Goal: Task Accomplishment & Management: Manage account settings

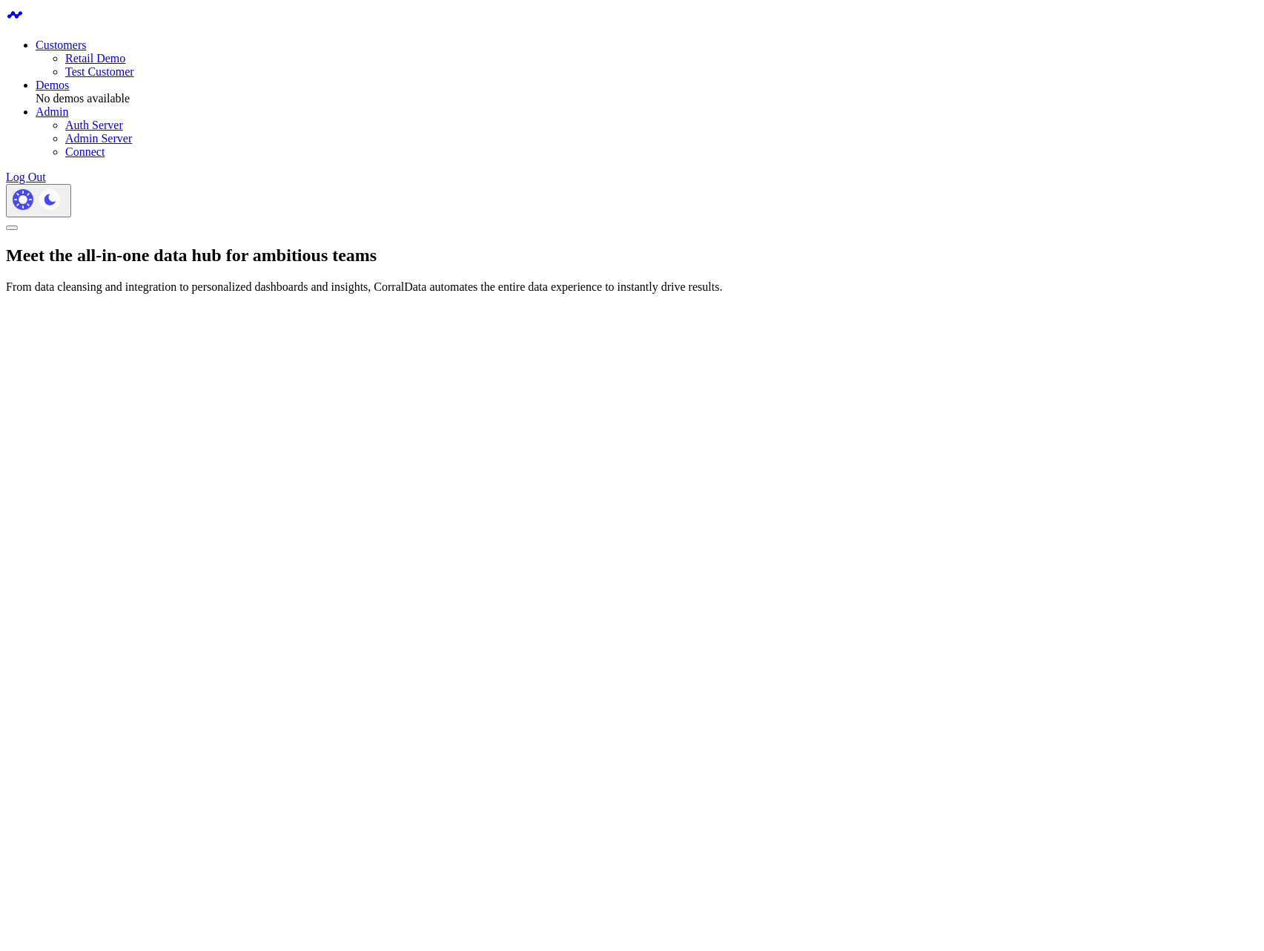
click at [311, 245] on div "Meet the all-in-one data hub for ambitious teams From data cleansing and integr…" at bounding box center [632, 269] width 1252 height 48
click at [125, 53] on link "Retail Demo" at bounding box center [95, 58] width 60 height 13
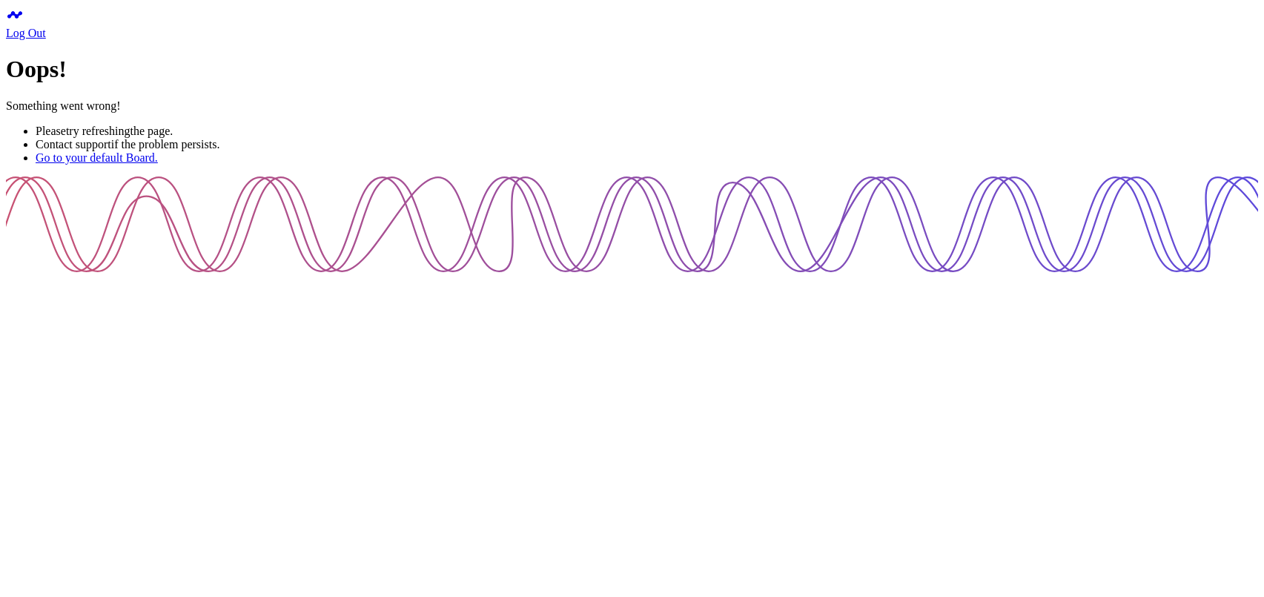
click at [352, 164] on div "Oops! Something went wrong! Please try refreshing the page. Contact support if …" at bounding box center [632, 110] width 1252 height 108
click at [442, 164] on div "Oops! Something went wrong! Please try refreshing the page. Contact support if …" at bounding box center [632, 110] width 1252 height 108
click at [312, 164] on div "Oops! Something went wrong! Please try refreshing the page. Contact support if …" at bounding box center [632, 110] width 1252 height 108
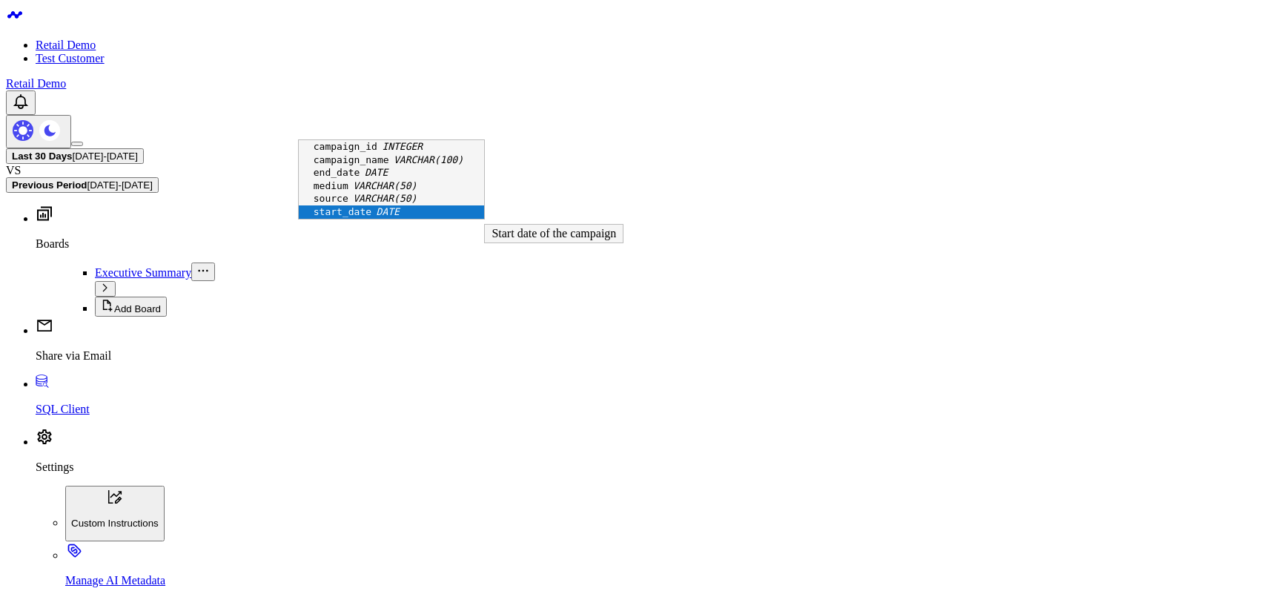
scroll to position [20, 0]
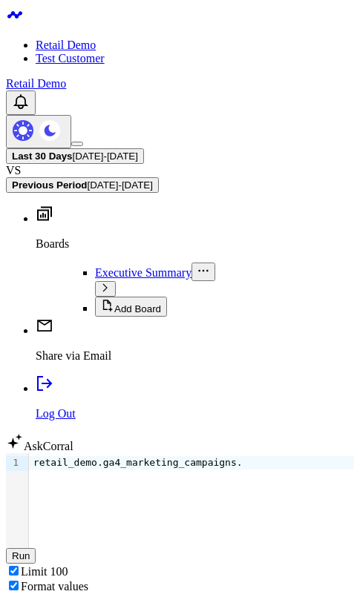
click at [288, 453] on div "retail_demo.ga4_marketing_campaigns." at bounding box center [191, 500] width 325 height 95
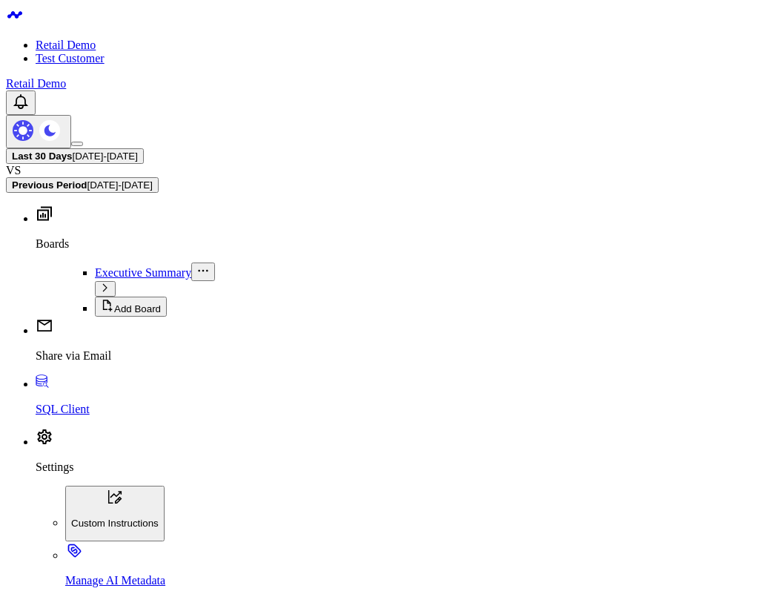
drag, startPoint x: 178, startPoint y: 99, endPoint x: 178, endPoint y: 108, distance: 9.6
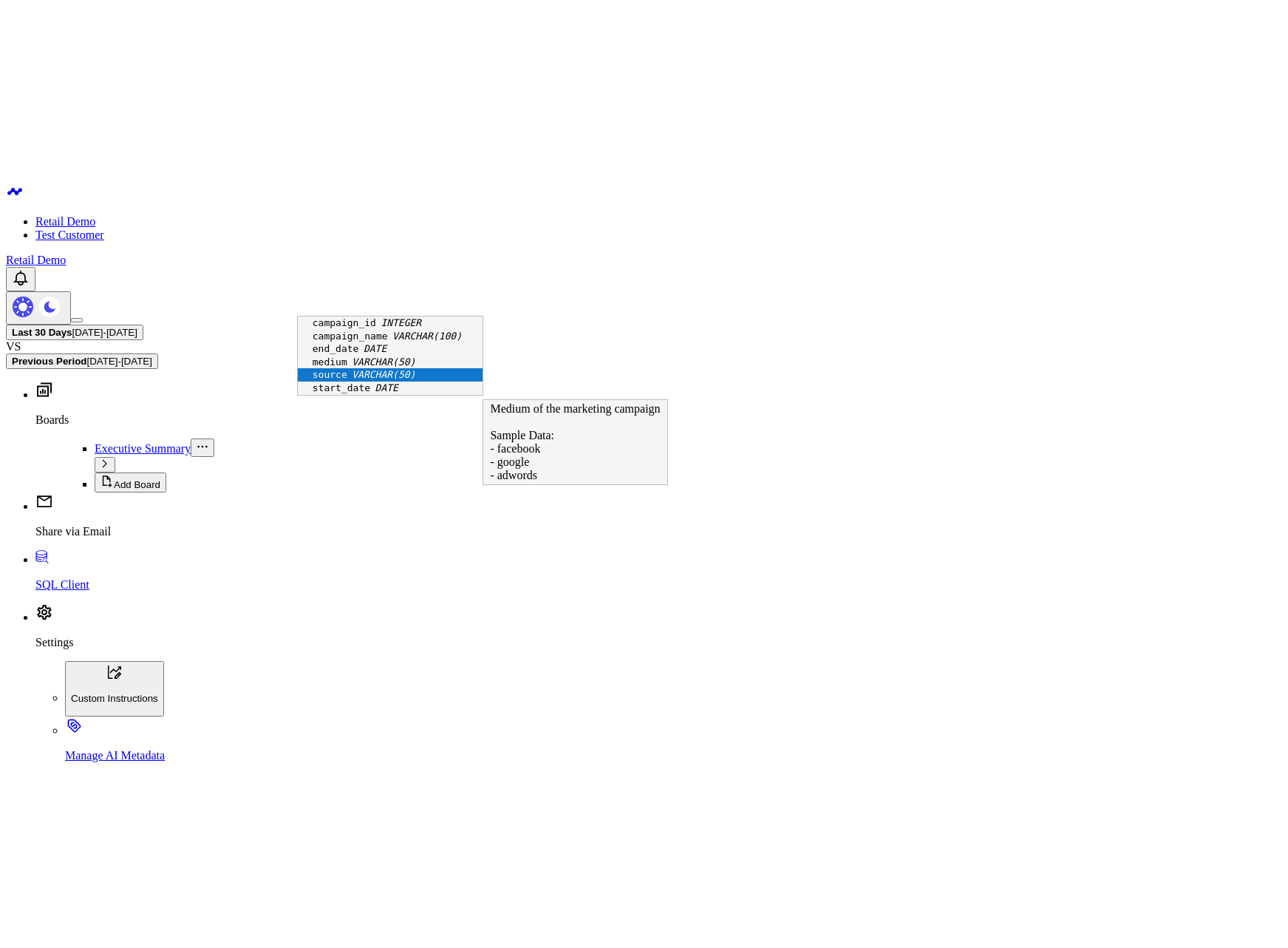
scroll to position [20, 0]
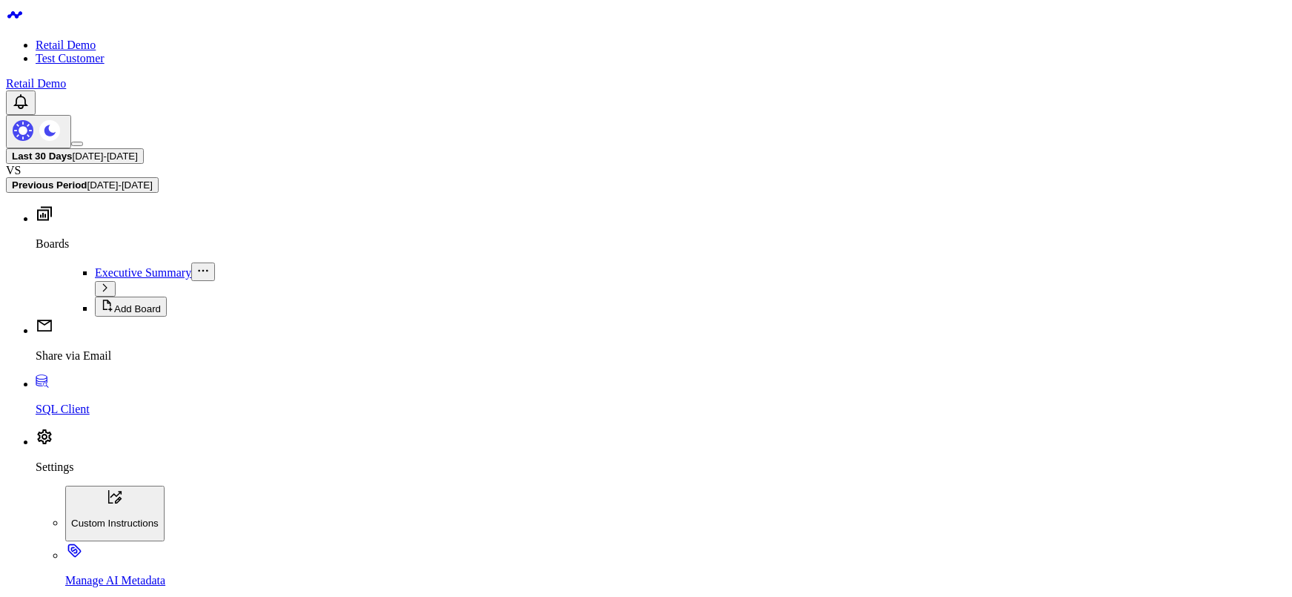
click at [95, 266] on span "Executive Summary" at bounding box center [143, 272] width 96 height 13
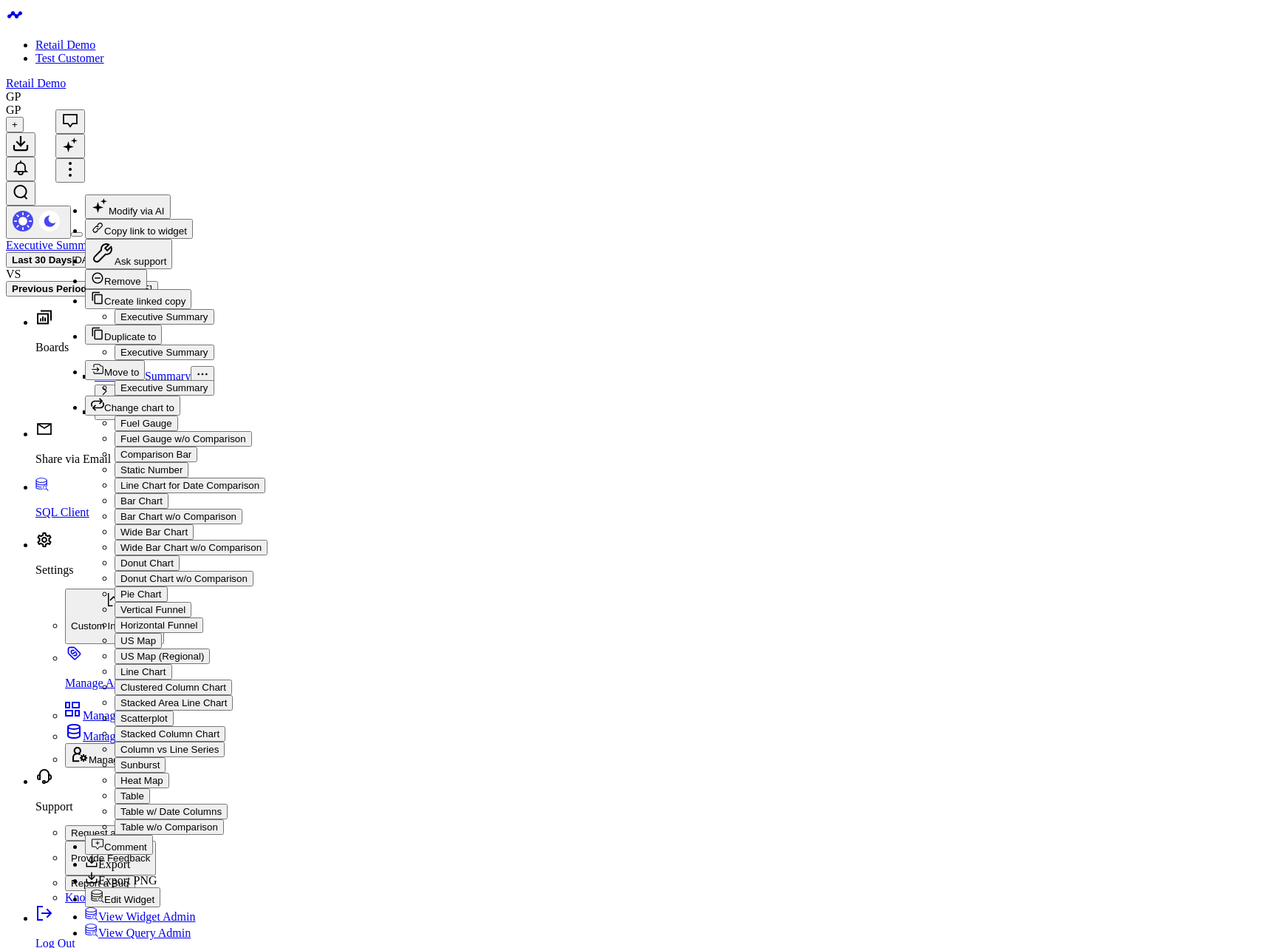
drag, startPoint x: 647, startPoint y: 352, endPoint x: 474, endPoint y: 93, distance: 311.5
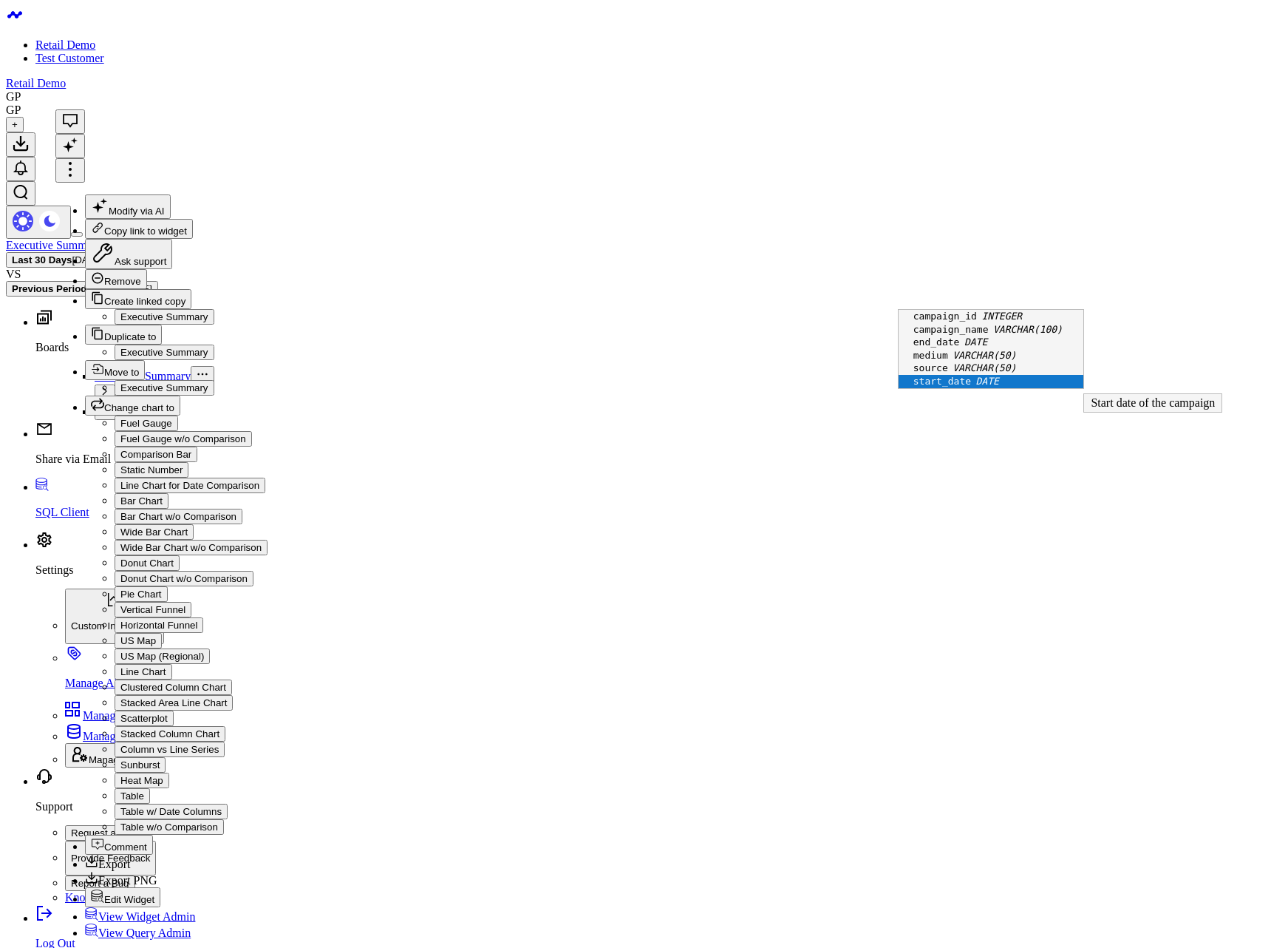
scroll to position [20, 0]
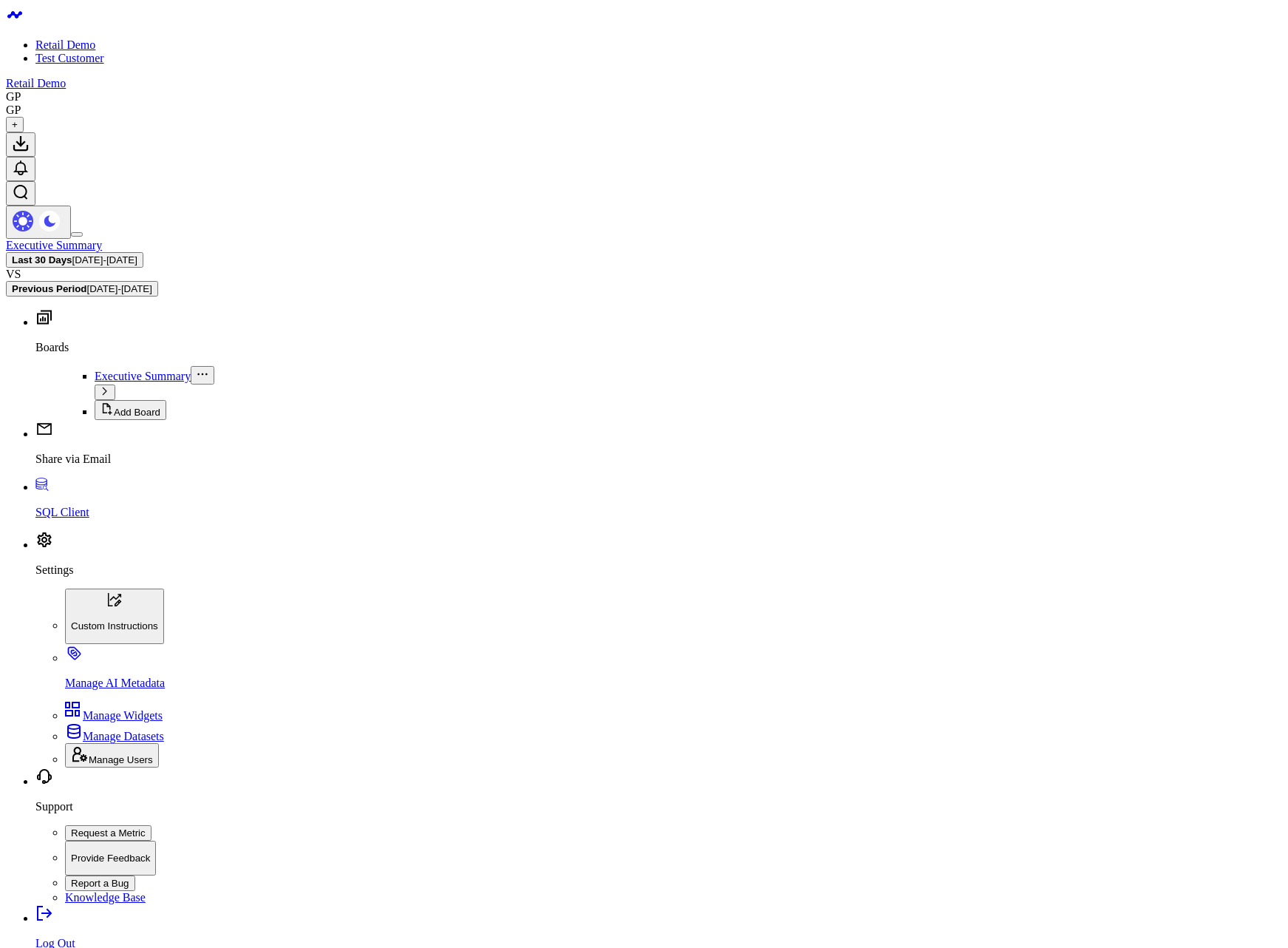
click at [77, 518] on p "SQL Client" at bounding box center [659, 511] width 1247 height 13
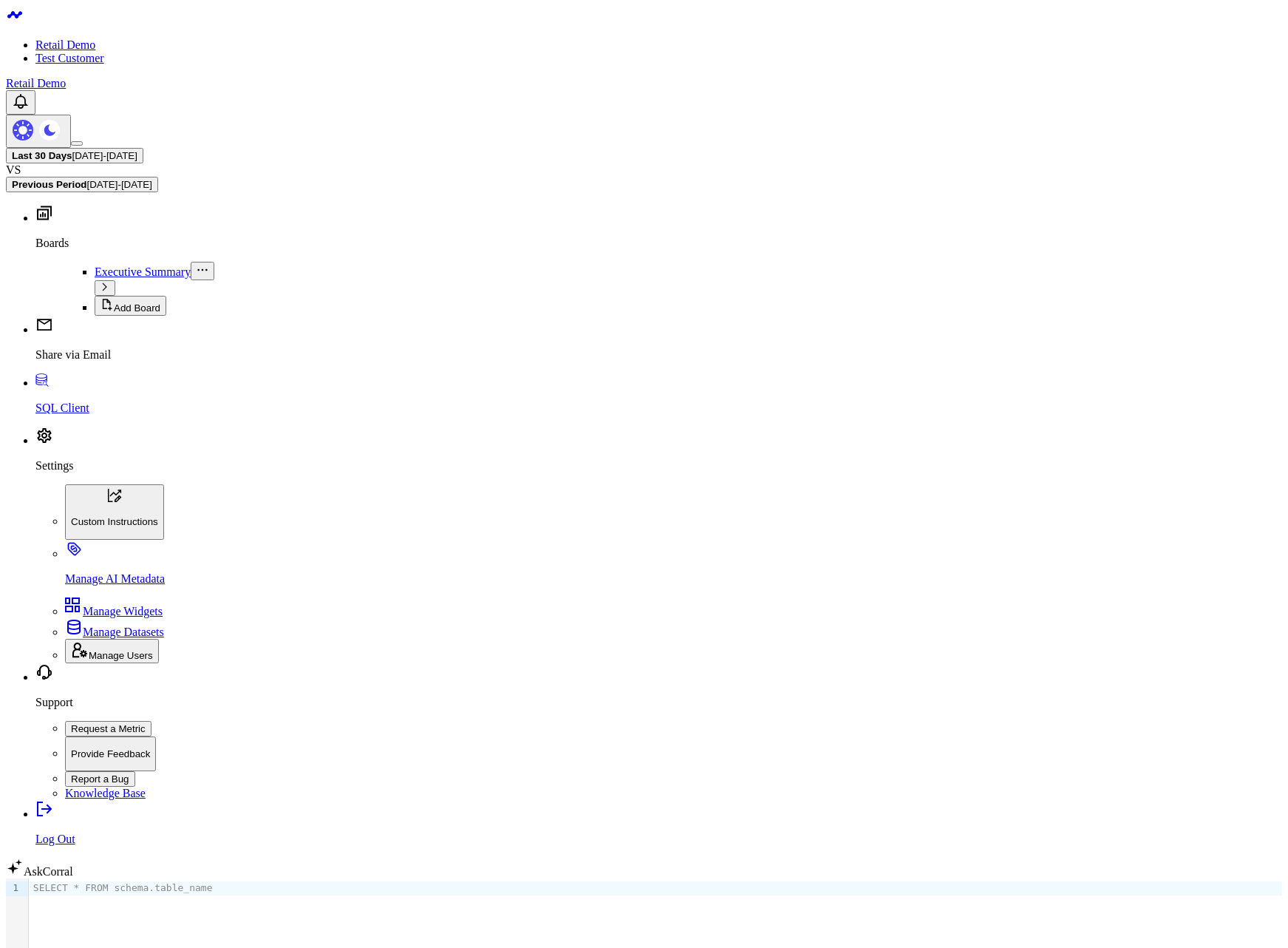
click at [130, 878] on div "SELECT * FROM schema.table_name" at bounding box center [655, 925] width 1253 height 95
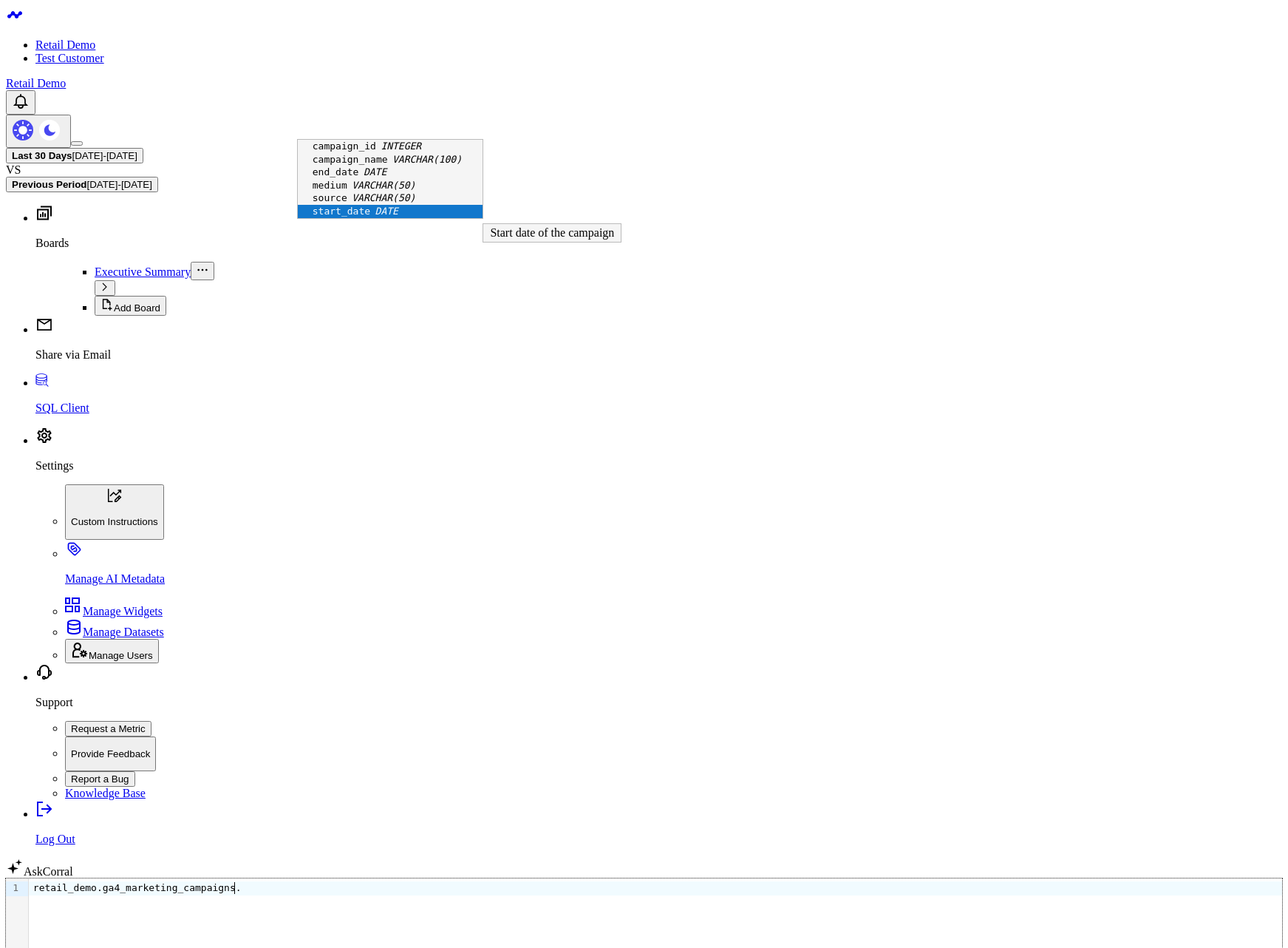
scroll to position [20, 0]
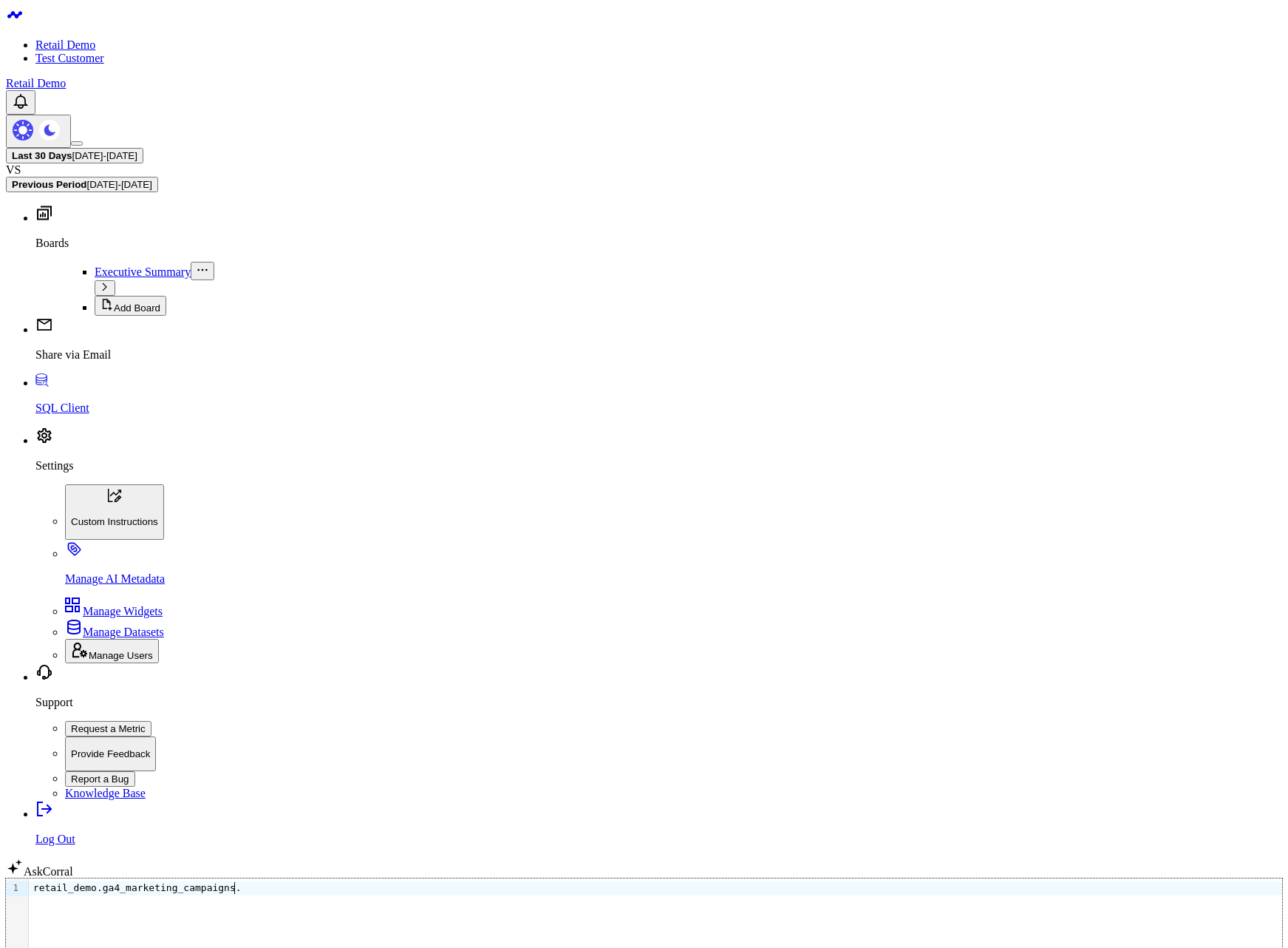
click at [374, 878] on div "retail_demo.ga4_marketing_campaigns." at bounding box center [655, 925] width 1253 height 95
click at [60, 473] on p "Settings" at bounding box center [659, 465] width 1247 height 13
click at [115, 585] on p "Manage AI Metadata" at bounding box center [673, 578] width 1217 height 13
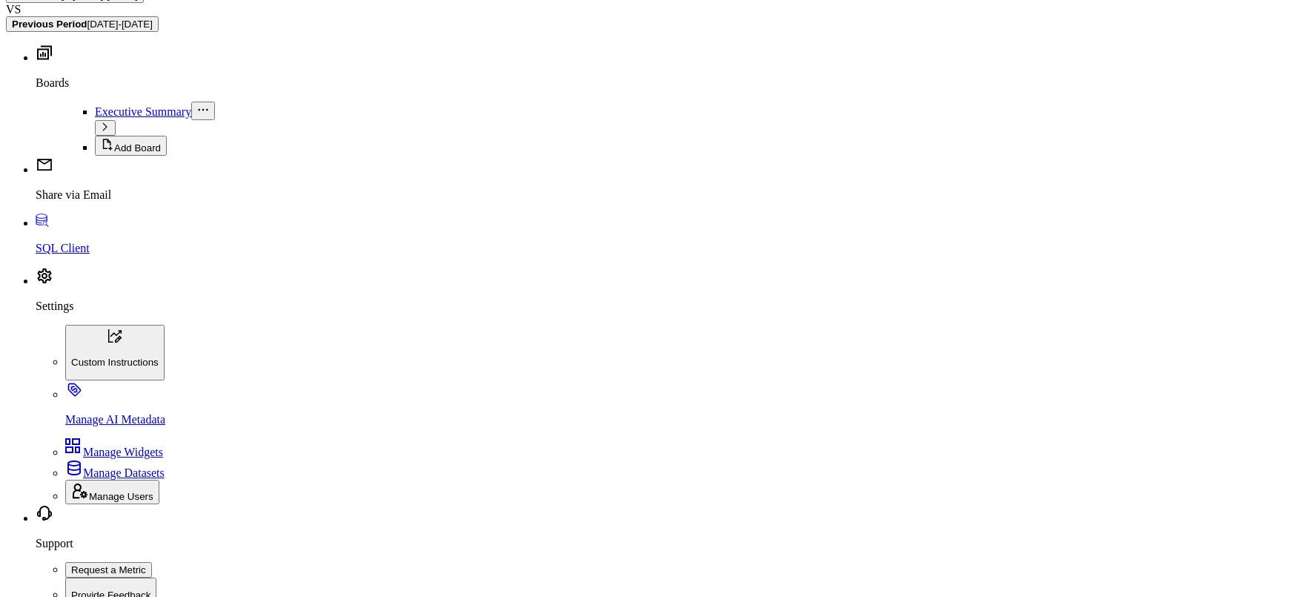
scroll to position [291, 0]
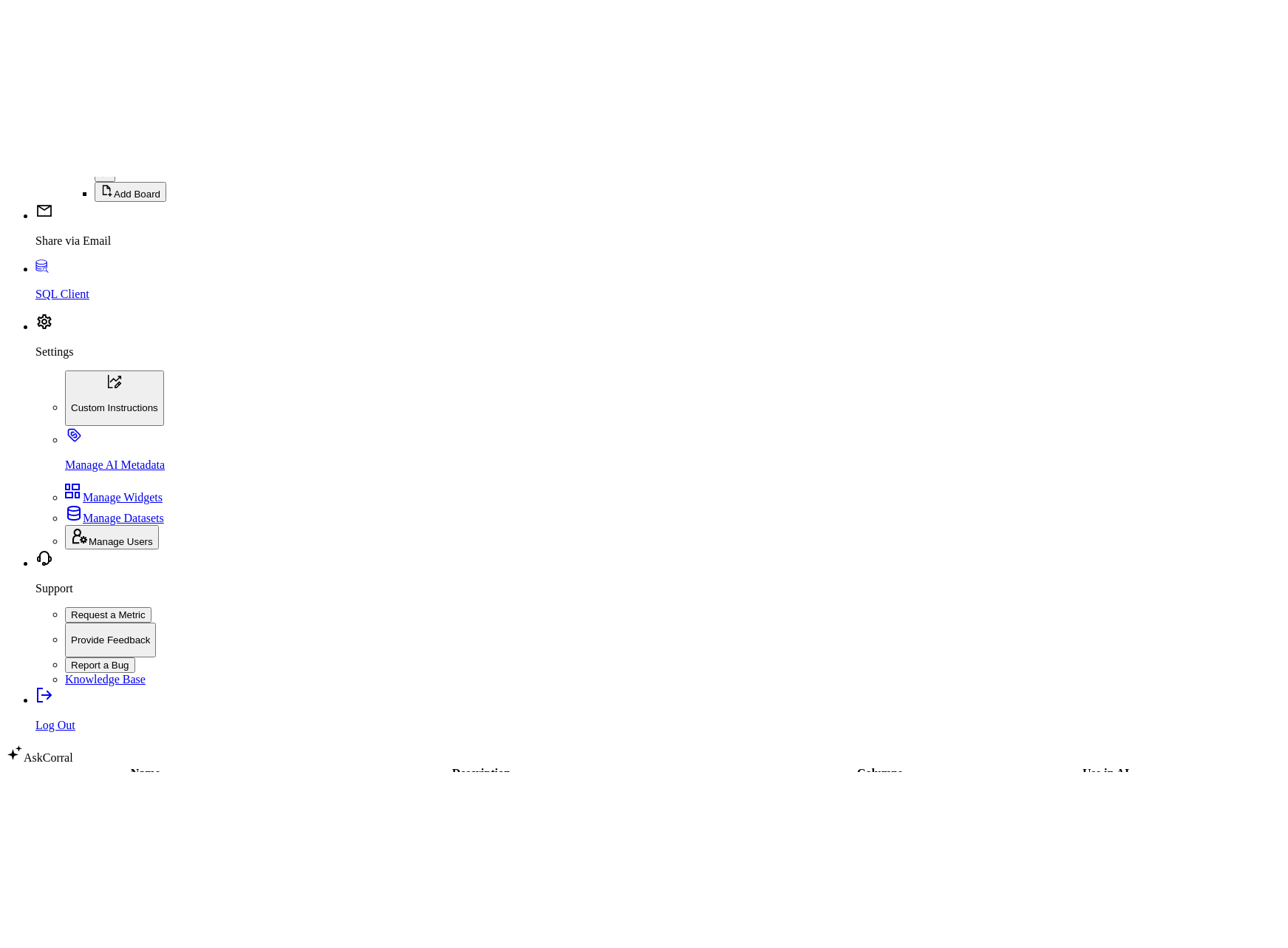
scroll to position [0, 0]
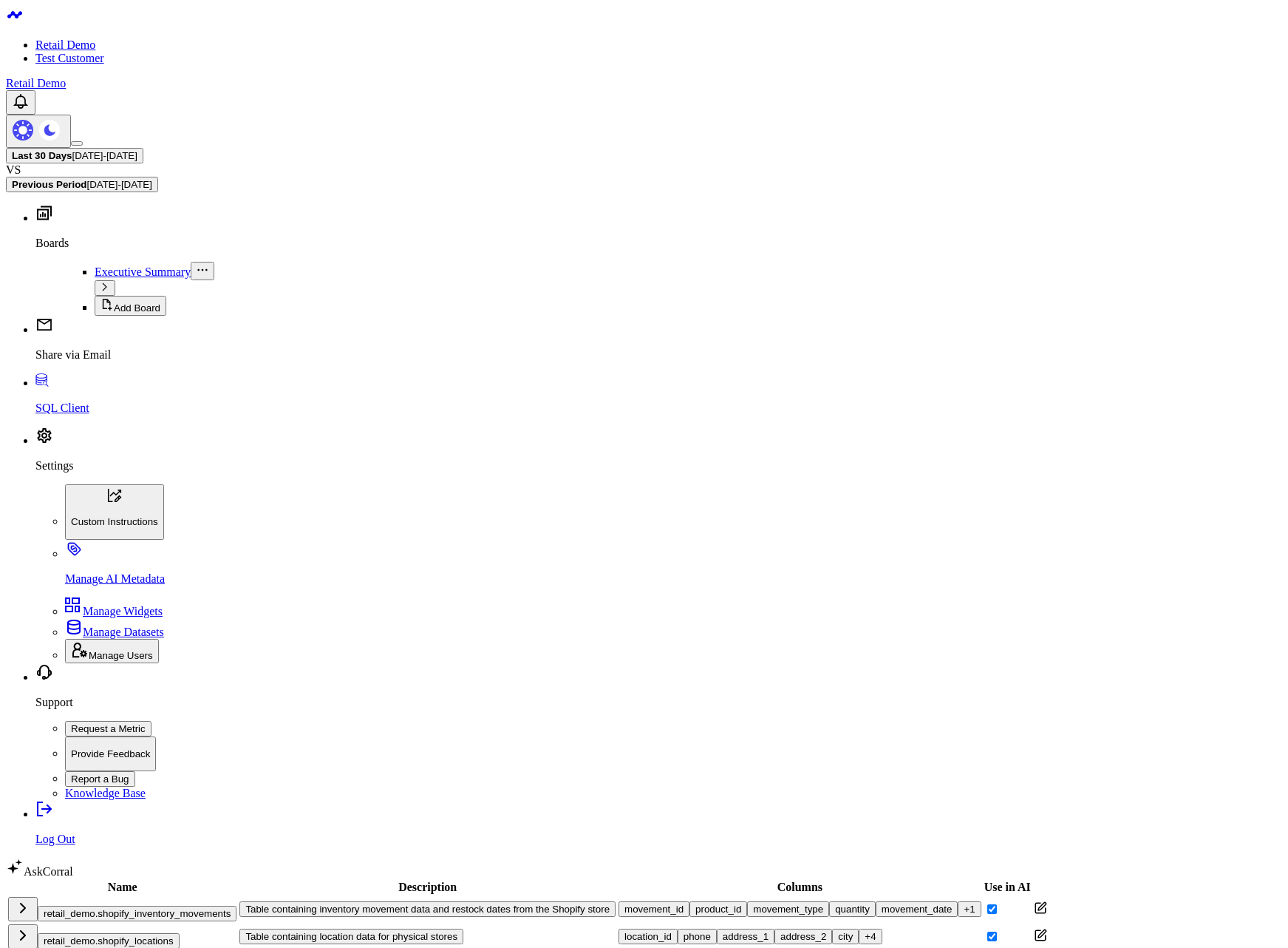
click at [138, 594] on icon at bounding box center [138, 886] width 0 height 13
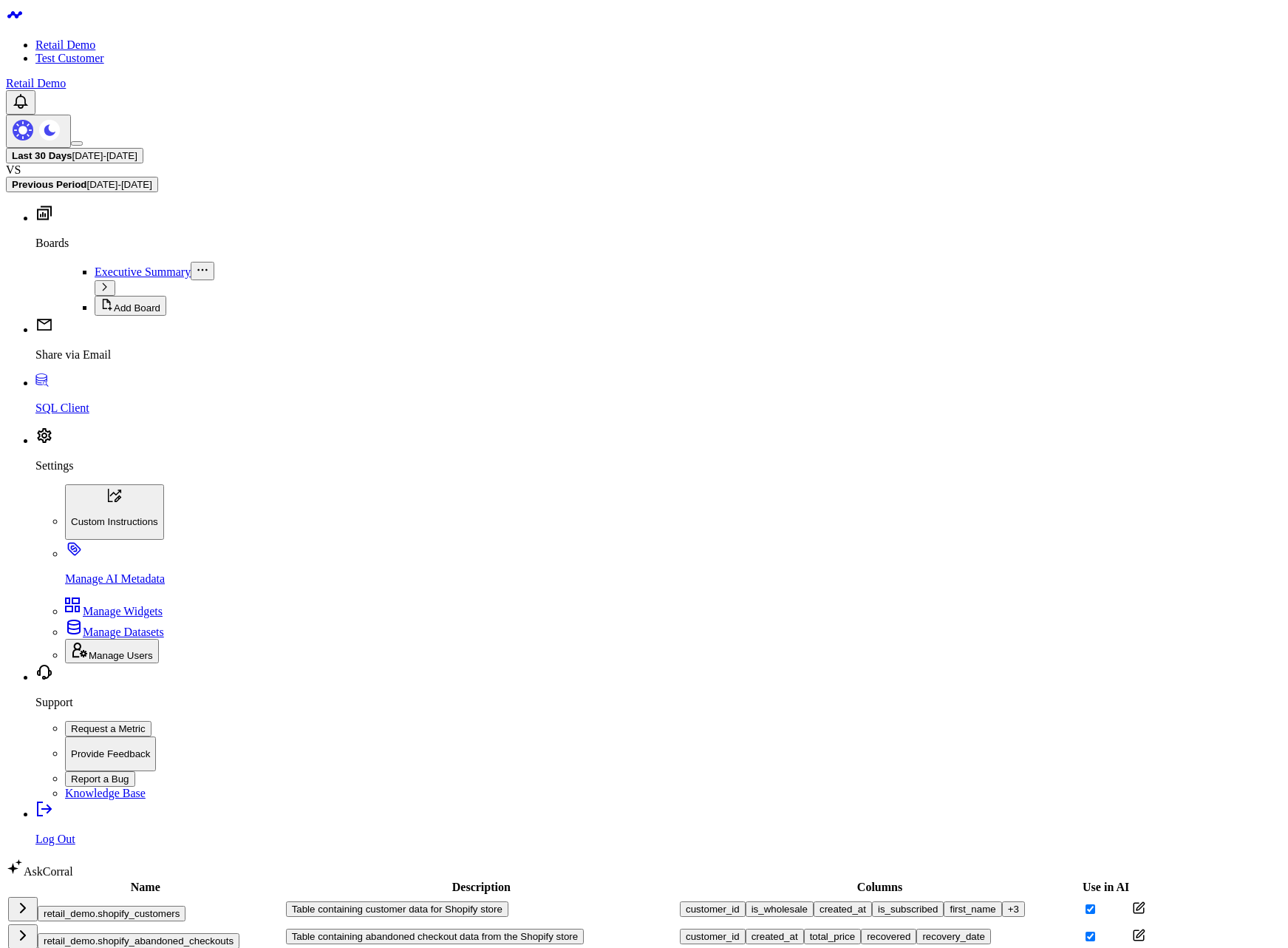
click at [161, 594] on icon at bounding box center [161, 886] width 0 height 13
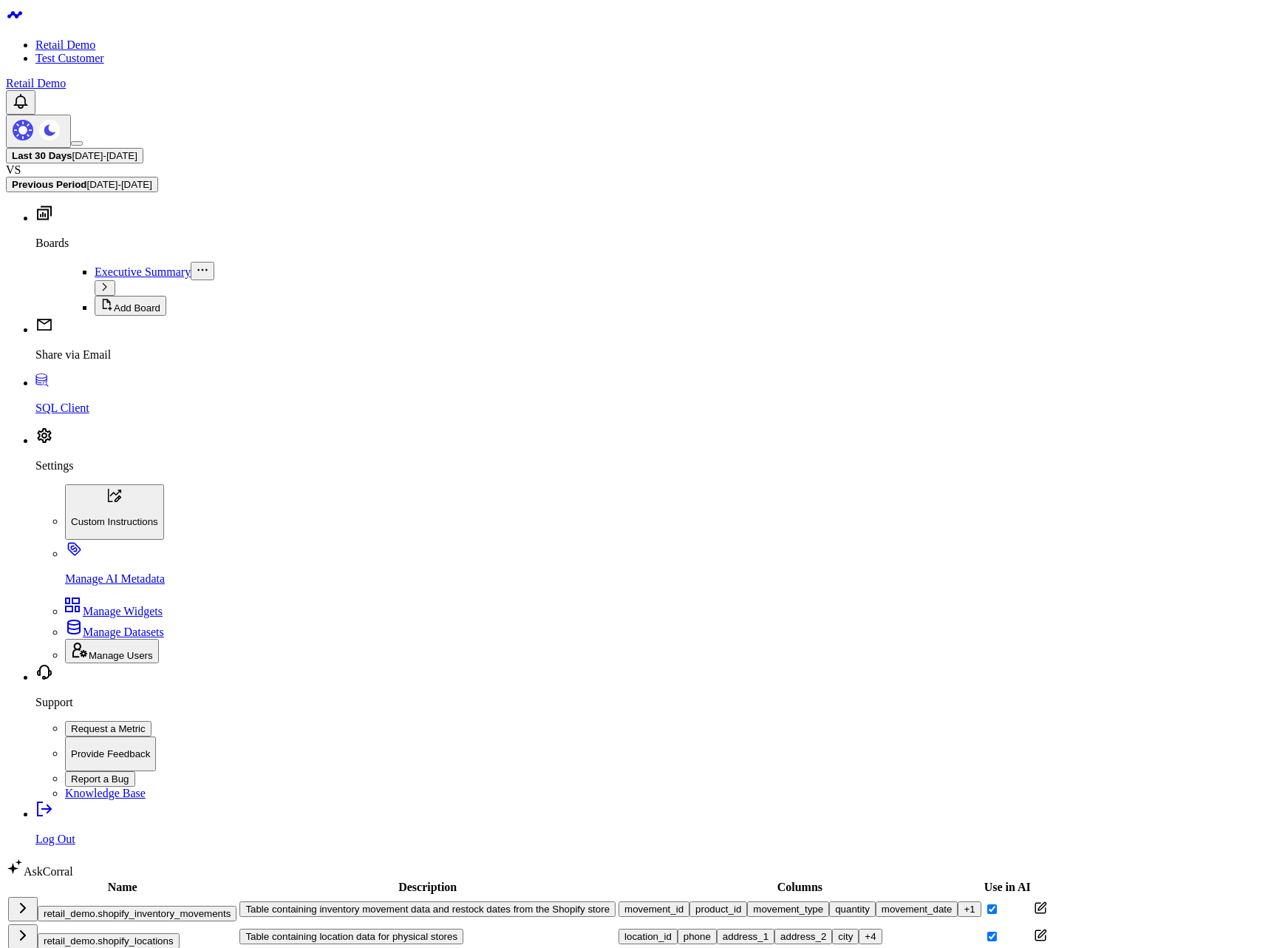
click at [138, 594] on icon at bounding box center [138, 886] width 0 height 13
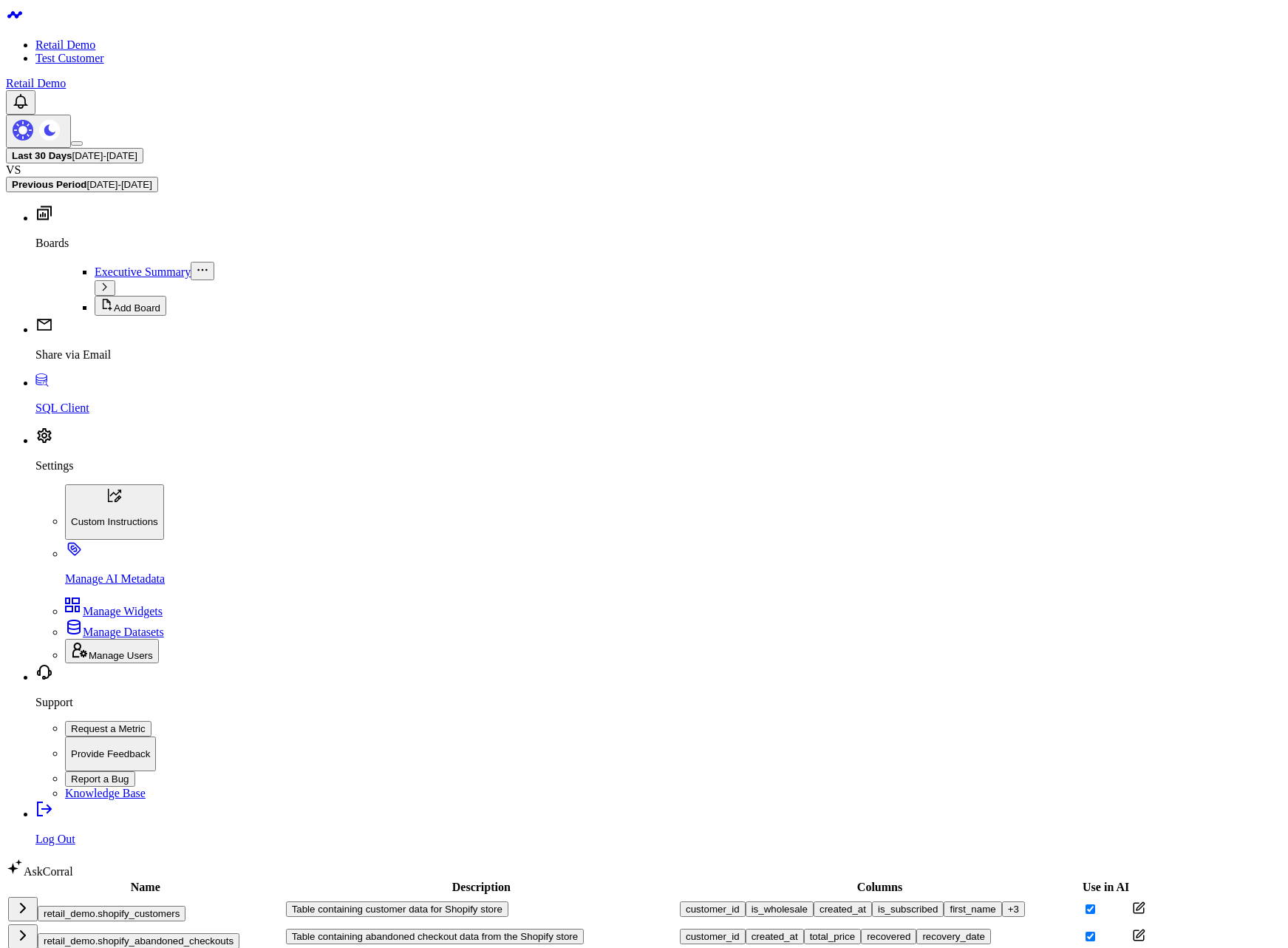
click at [161, 594] on icon at bounding box center [161, 886] width 0 height 13
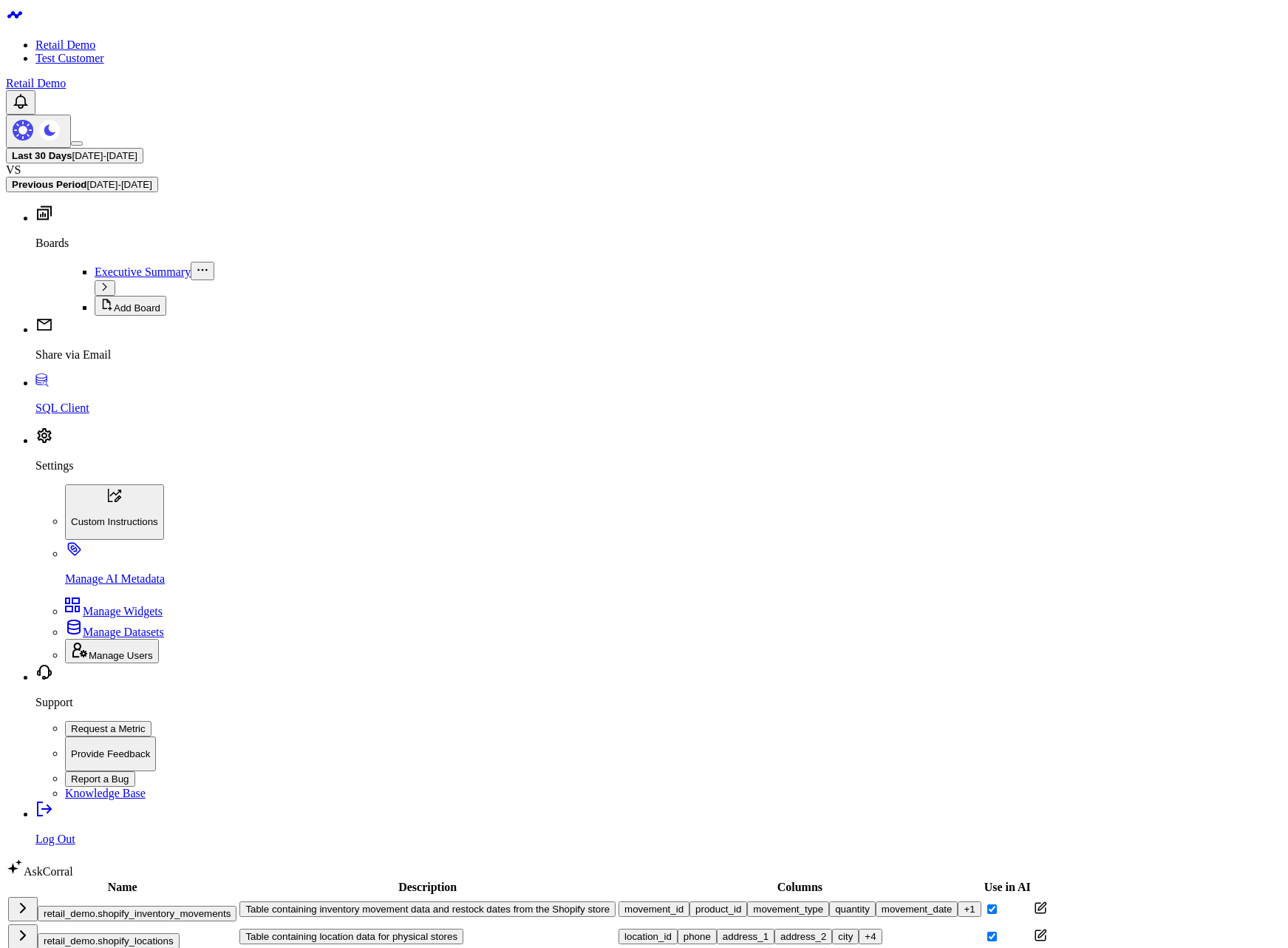
click at [138, 594] on icon at bounding box center [138, 886] width 0 height 13
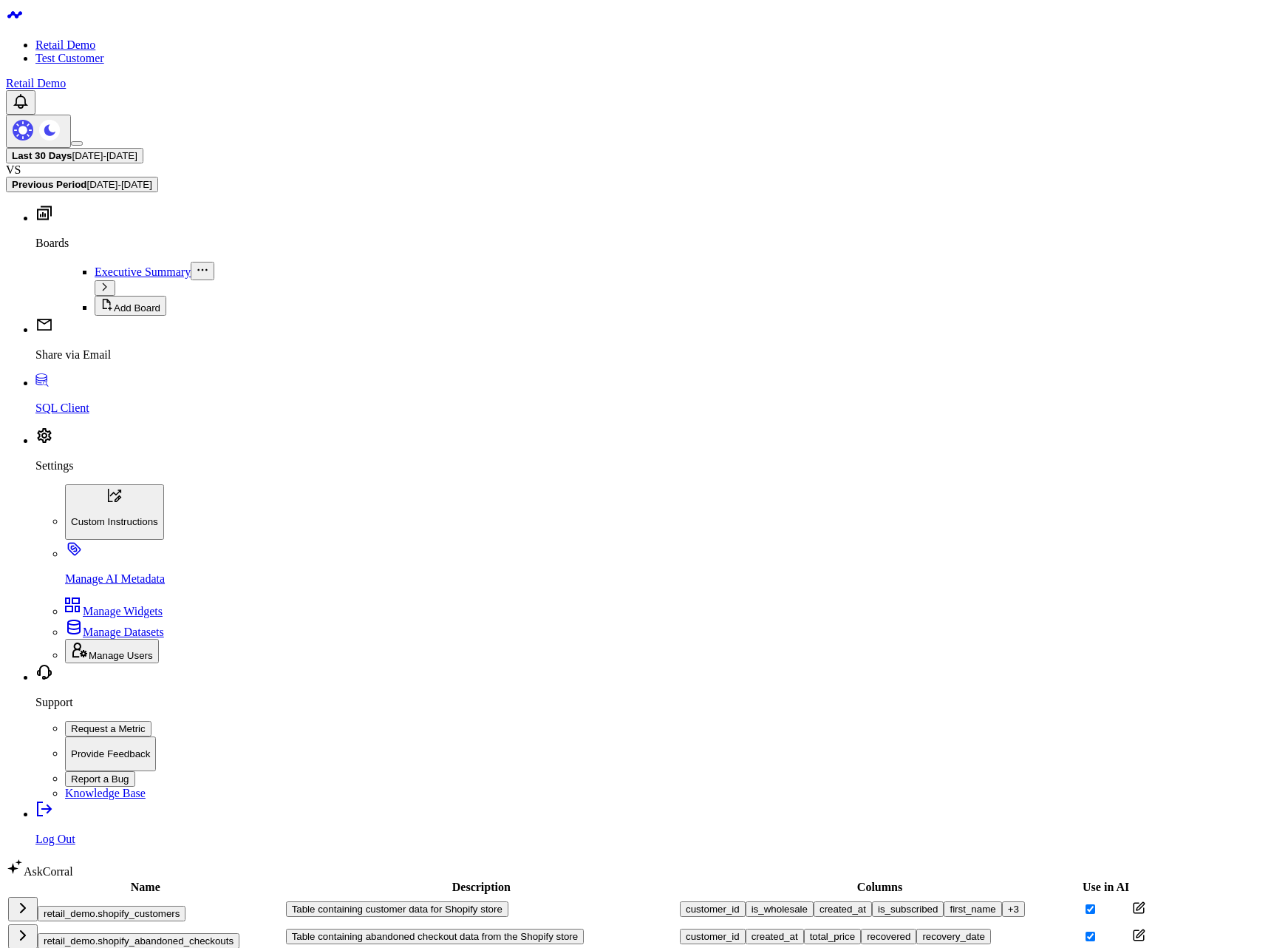
click at [161, 594] on icon at bounding box center [161, 886] width 0 height 13
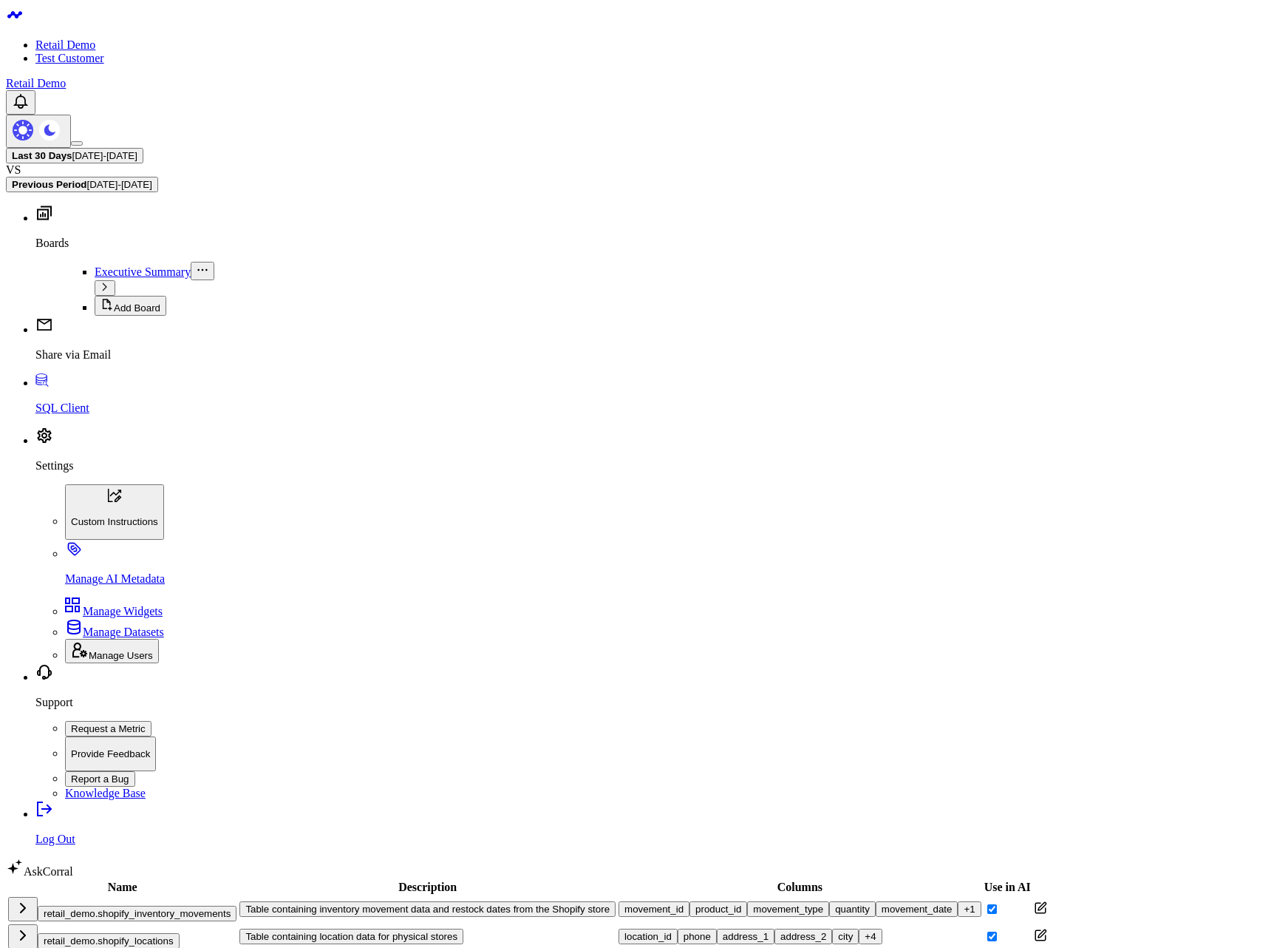
click at [138, 594] on icon at bounding box center [138, 886] width 0 height 13
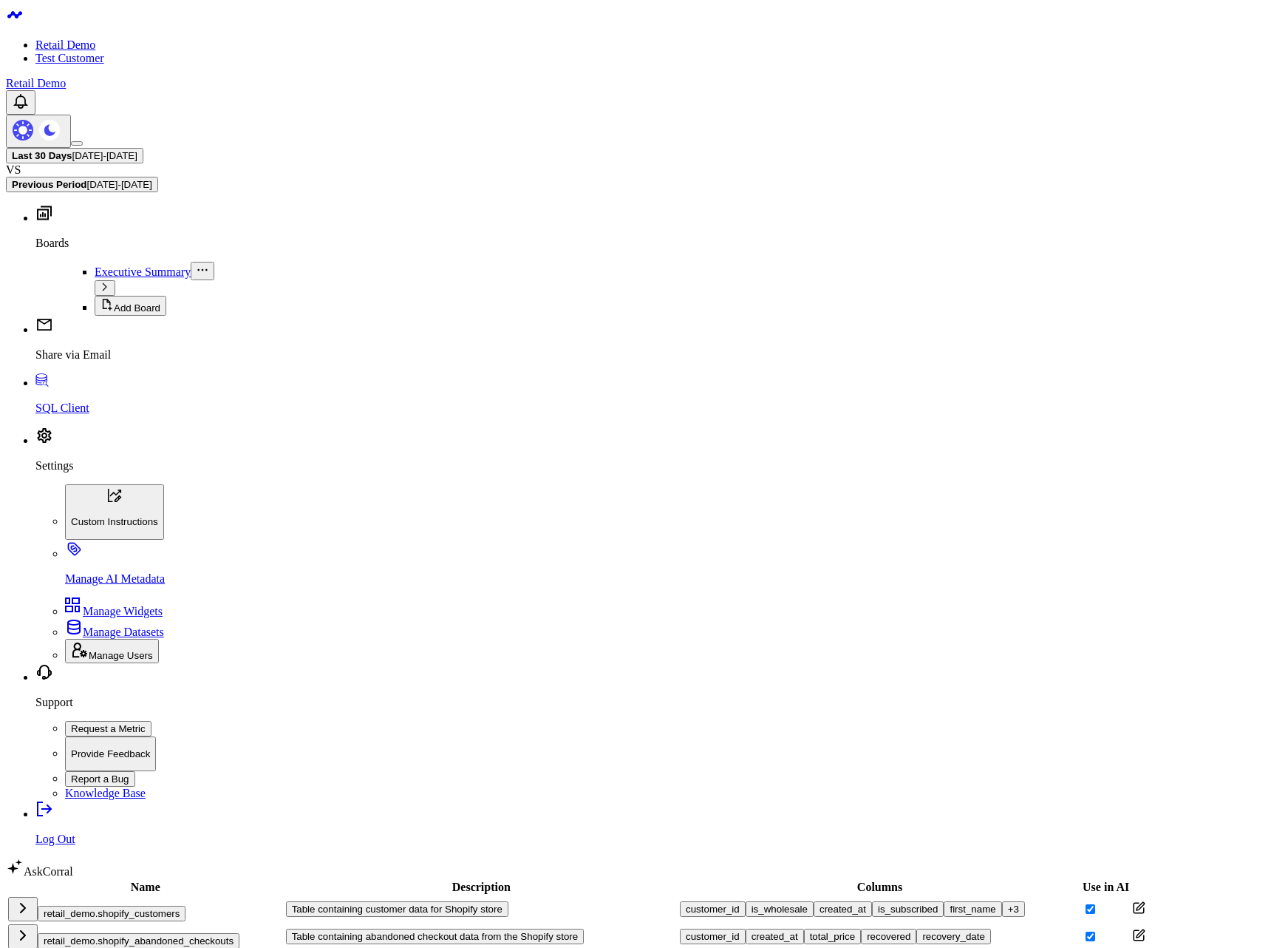
click at [96, 594] on th "Name" at bounding box center [145, 886] width 276 height 15
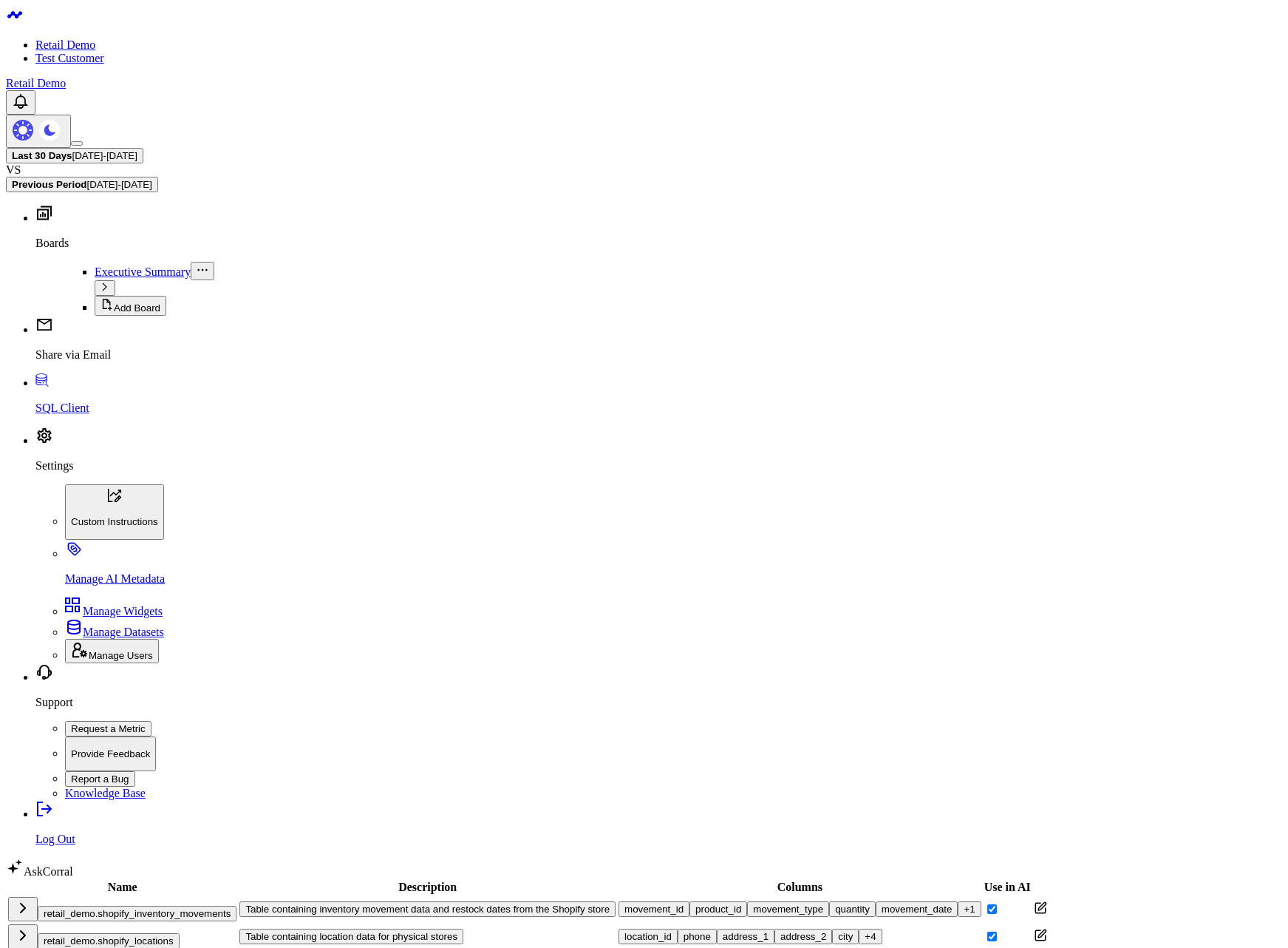
click at [96, 594] on th "Name" at bounding box center [122, 886] width 230 height 15
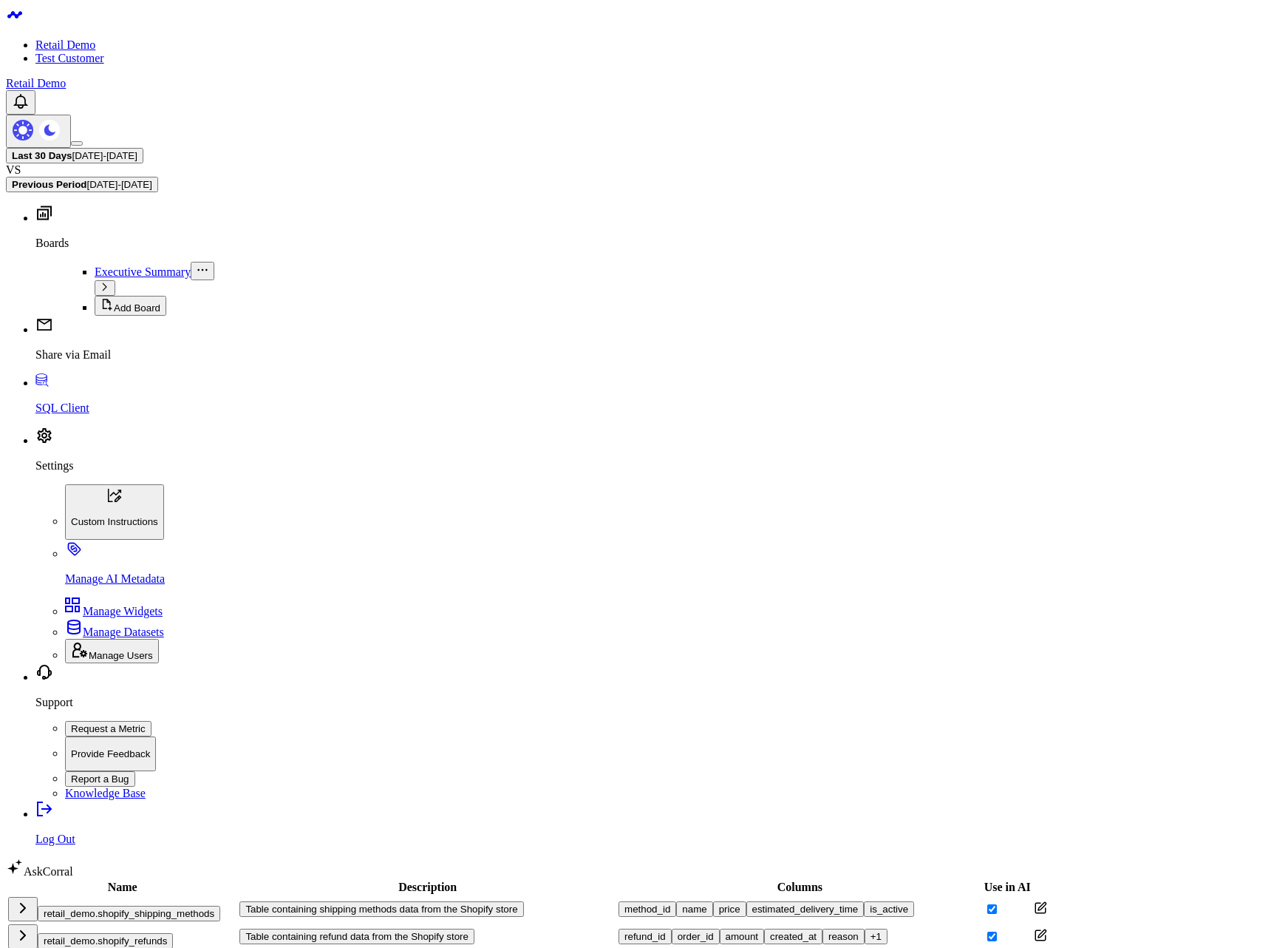
click at [138, 594] on icon at bounding box center [138, 886] width 0 height 13
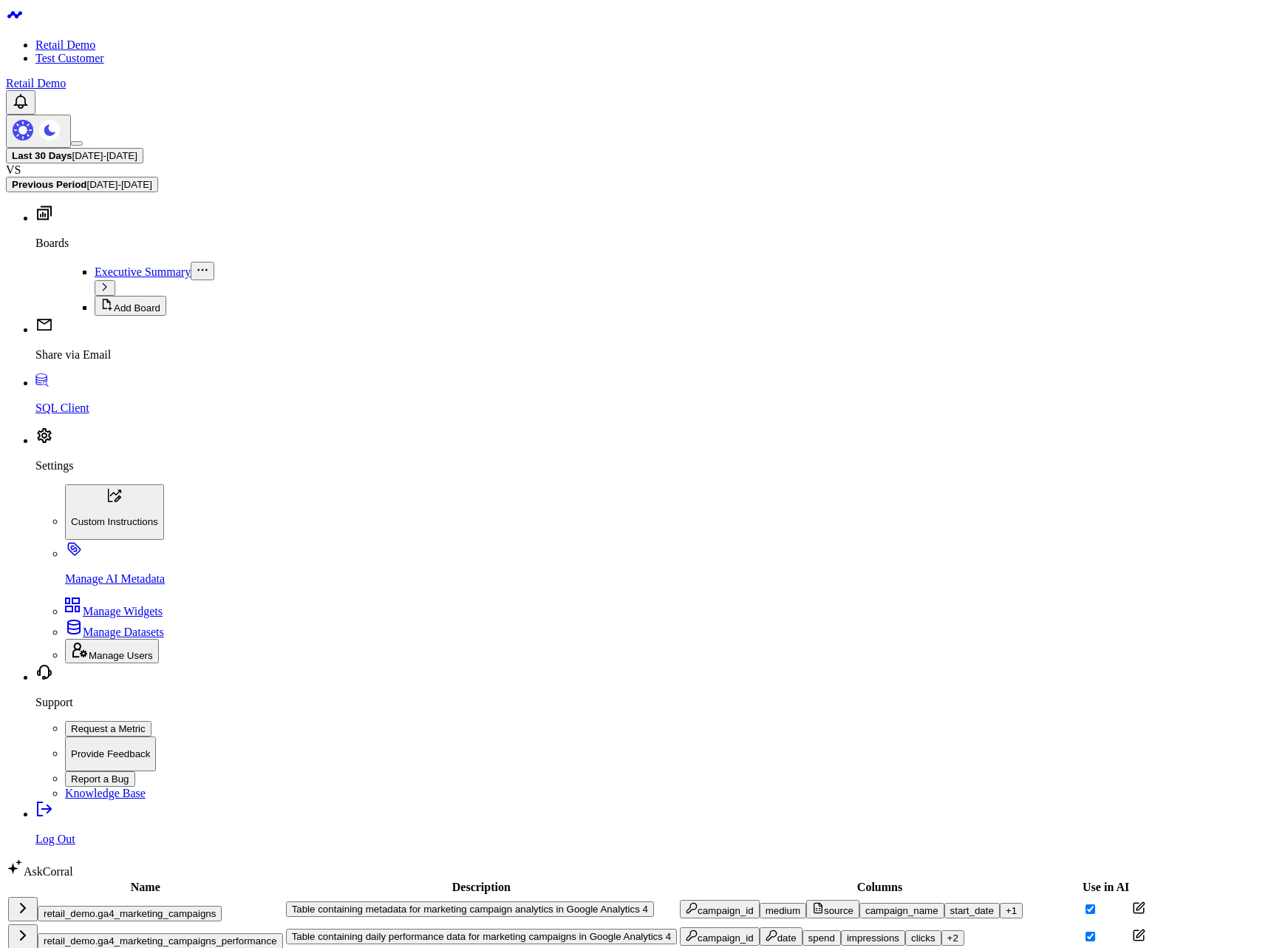
click at [161, 880] on icon at bounding box center [161, 886] width 0 height 13
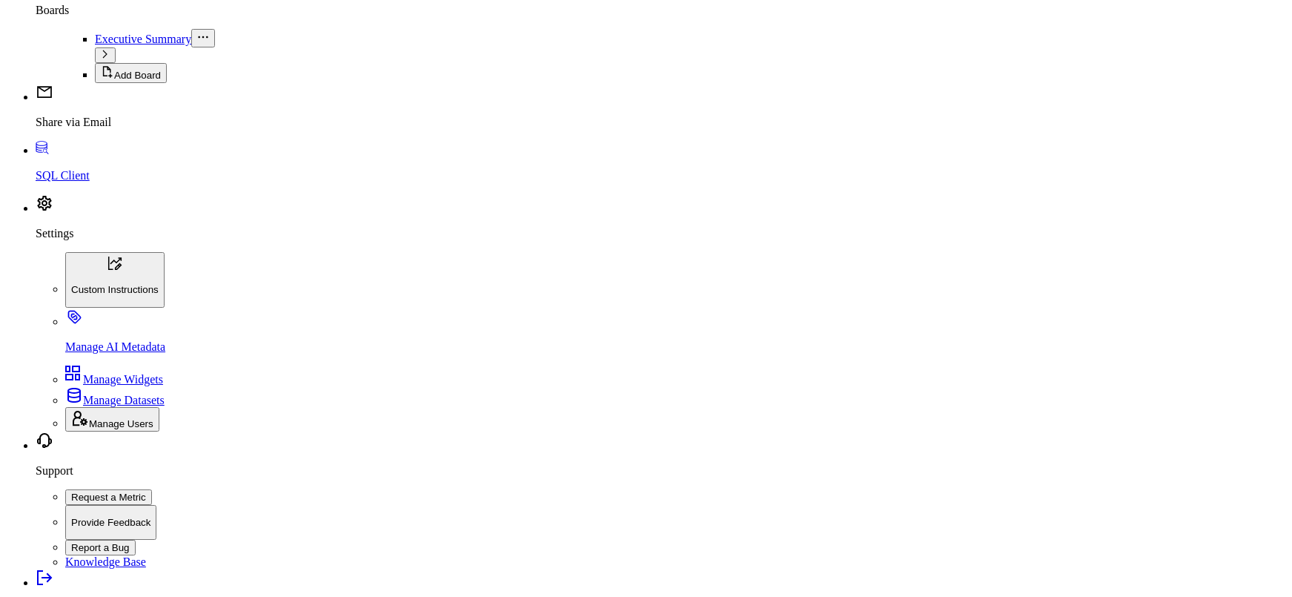
scroll to position [459, 0]
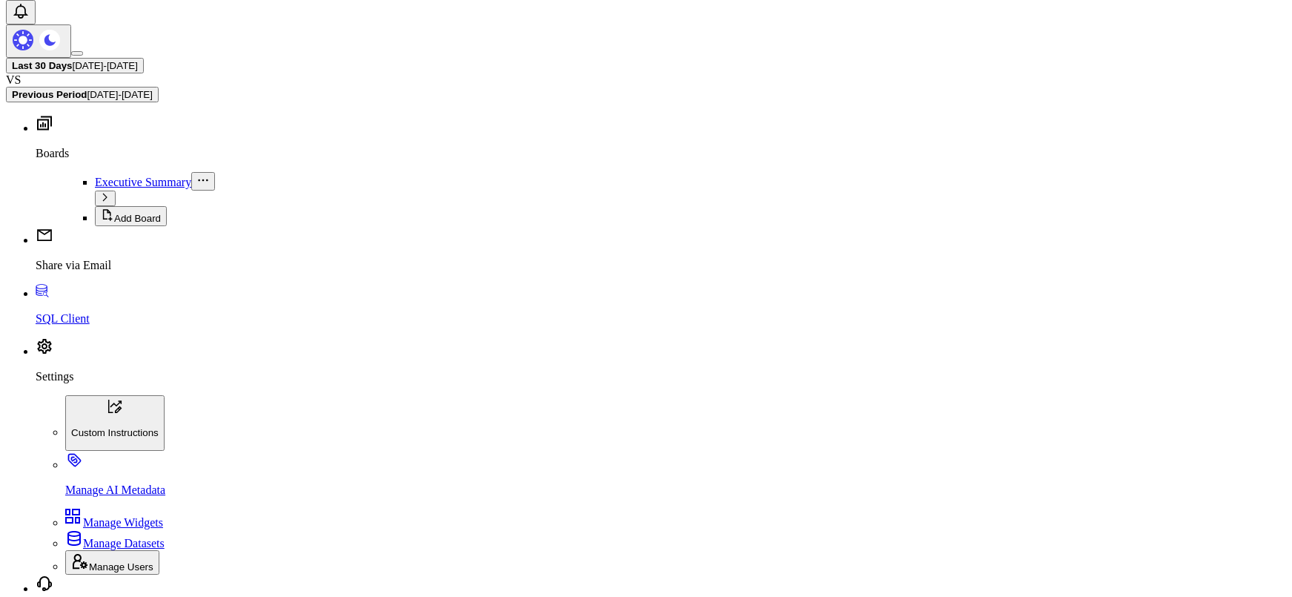
scroll to position [89, 0]
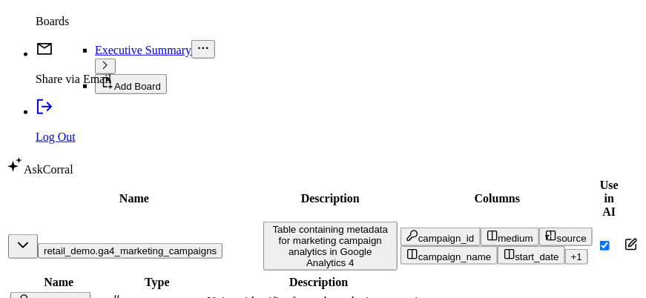
scroll to position [578, 0]
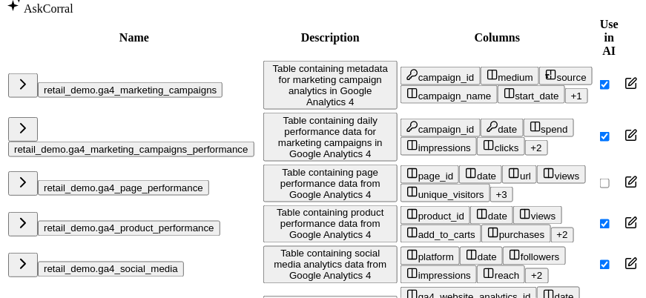
scroll to position [595, 0]
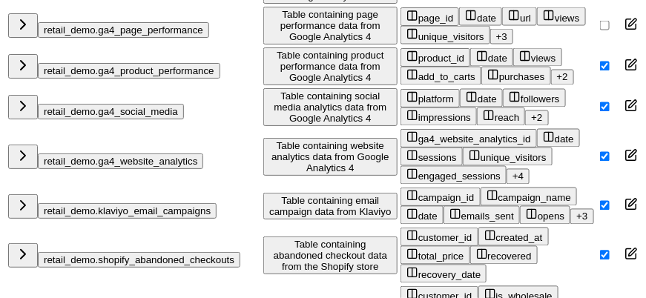
click at [65, 38] on button "retail_demo.ga4_page_performance" at bounding box center [123, 30] width 171 height 16
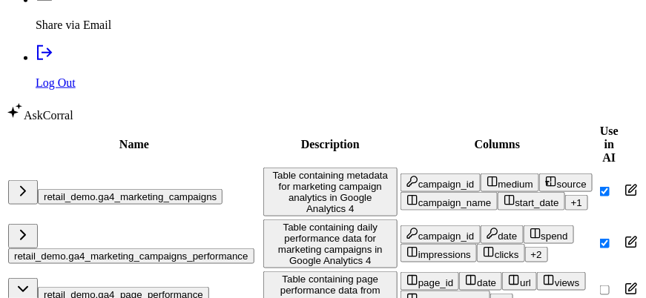
scroll to position [328, 0]
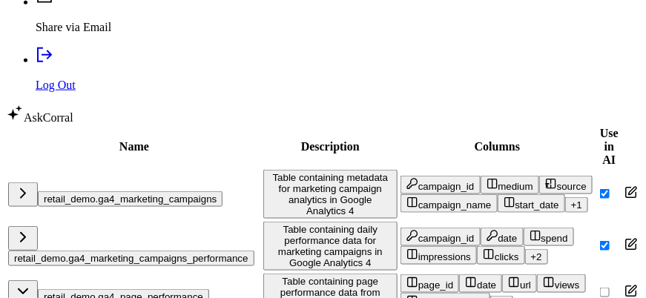
click at [66, 207] on button "retail_demo.ga4_marketing_campaigns" at bounding box center [130, 199] width 185 height 16
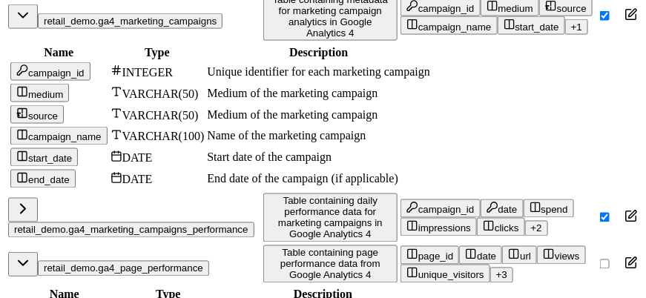
scroll to position [595, 0]
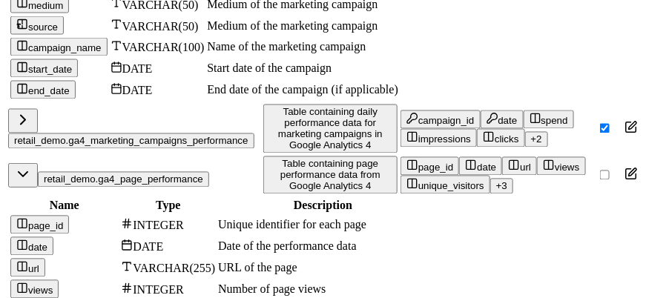
click at [431, 36] on td "Medium of the marketing campaign" at bounding box center [318, 26] width 225 height 20
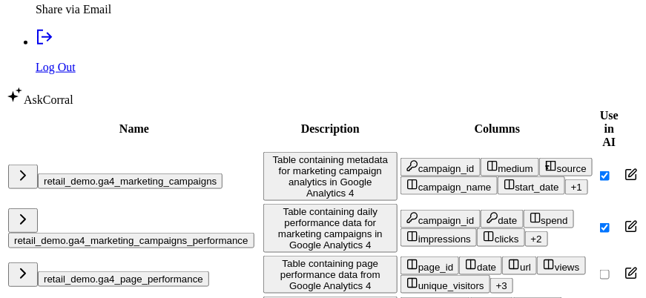
scroll to position [400, 0]
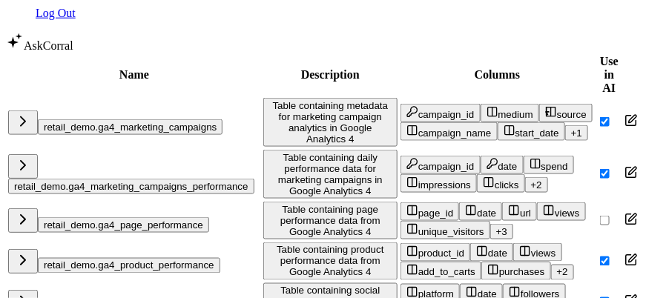
click at [21, 130] on icon "button" at bounding box center [23, 122] width 18 height 18
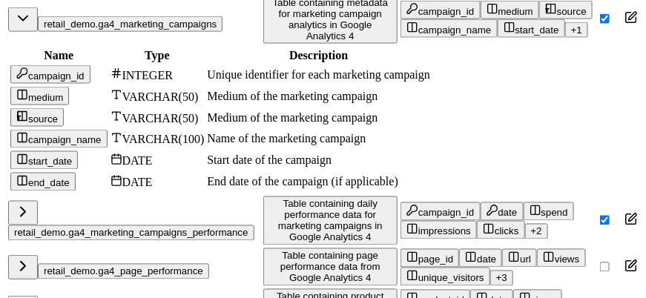
scroll to position [534, 0]
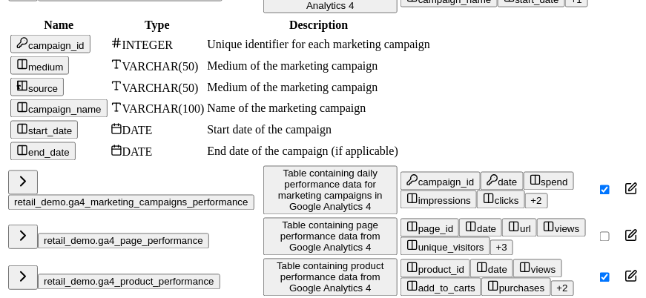
click at [635, 151] on div "Name Description Columns Use in AI retail_demo.ga4_marketing_campaigns Table co…" at bounding box center [323, 266] width 634 height 695
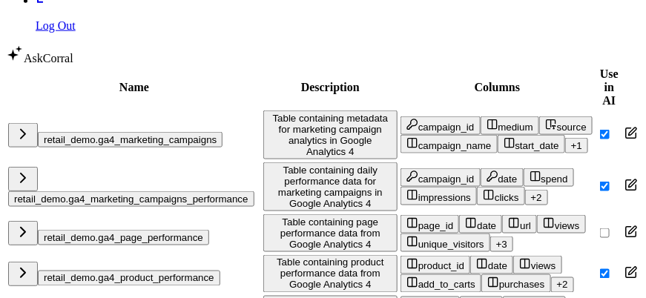
scroll to position [400, 0]
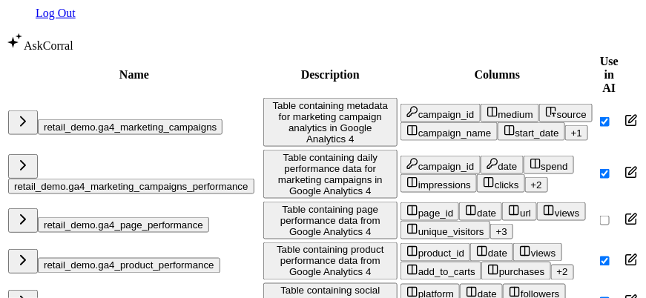
click at [76, 135] on button "retail_demo.ga4_marketing_campaigns" at bounding box center [130, 127] width 185 height 16
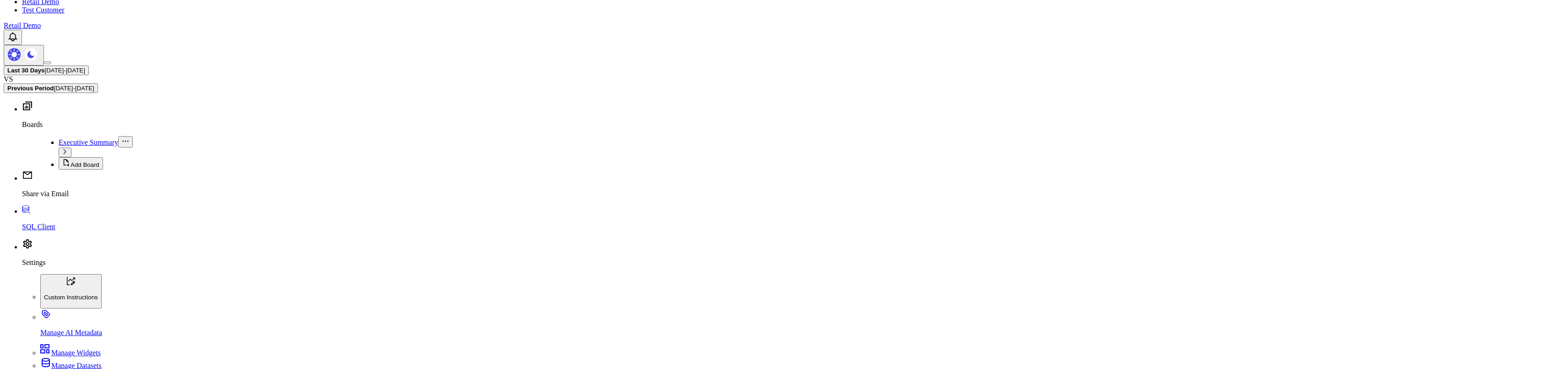
scroll to position [0, 0]
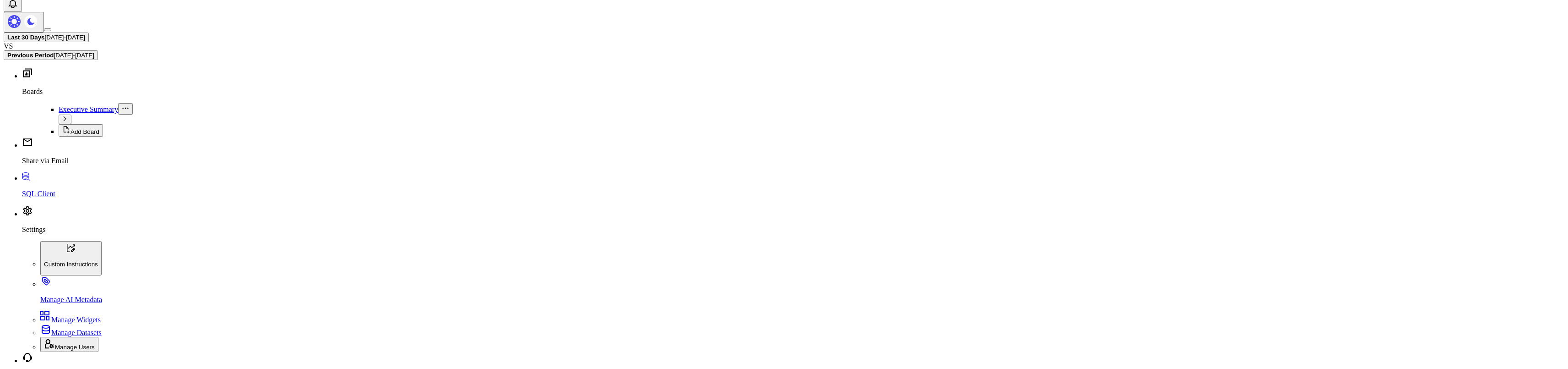
scroll to position [61, 0]
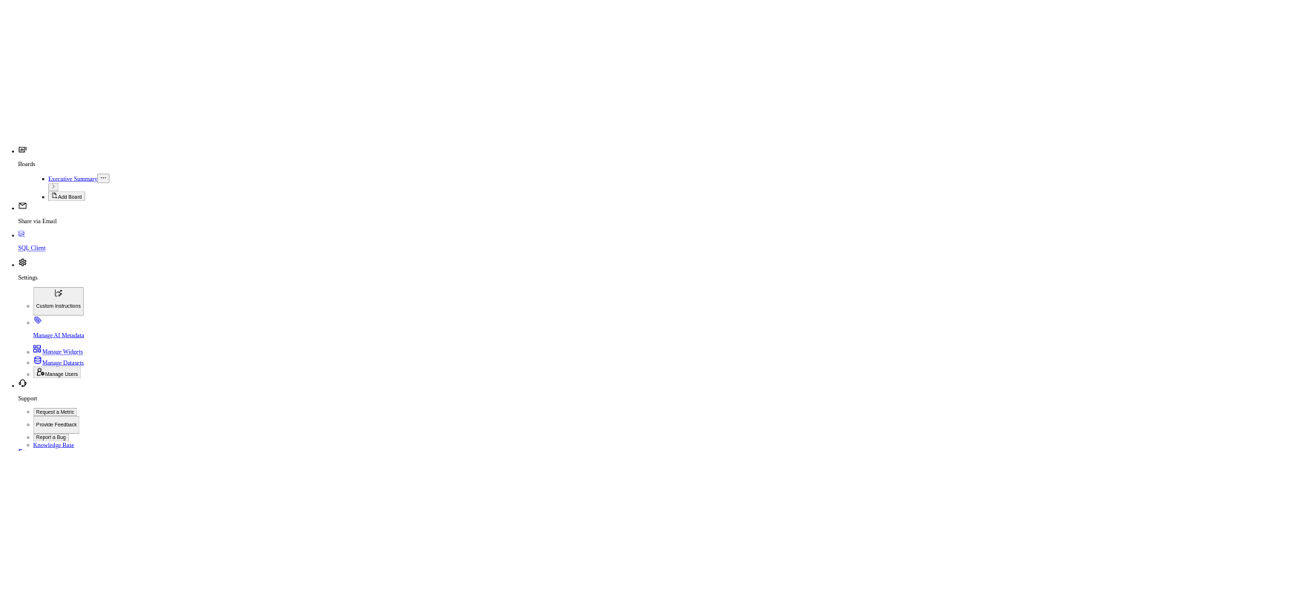
scroll to position [89, 0]
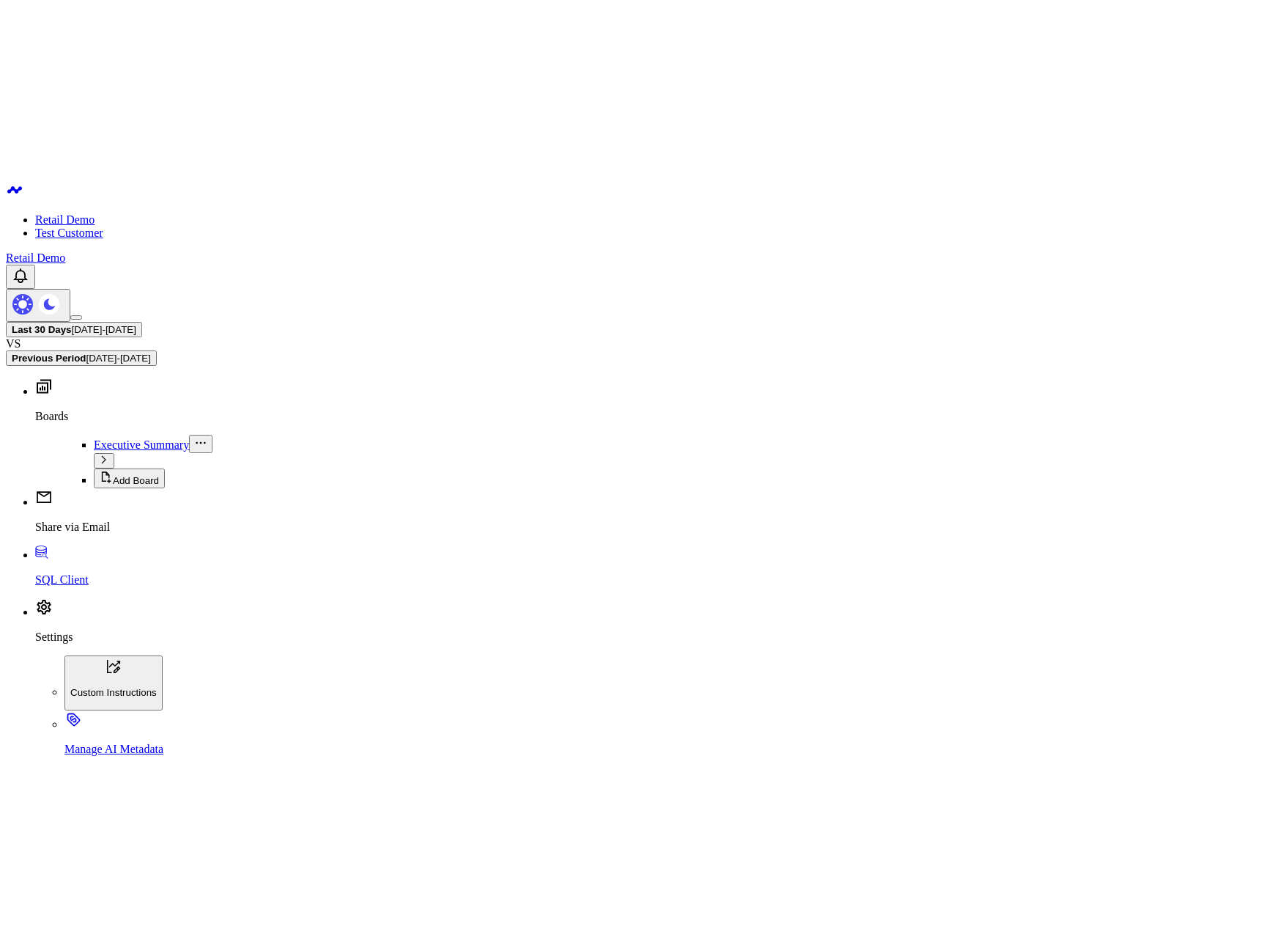
scroll to position [790, 0]
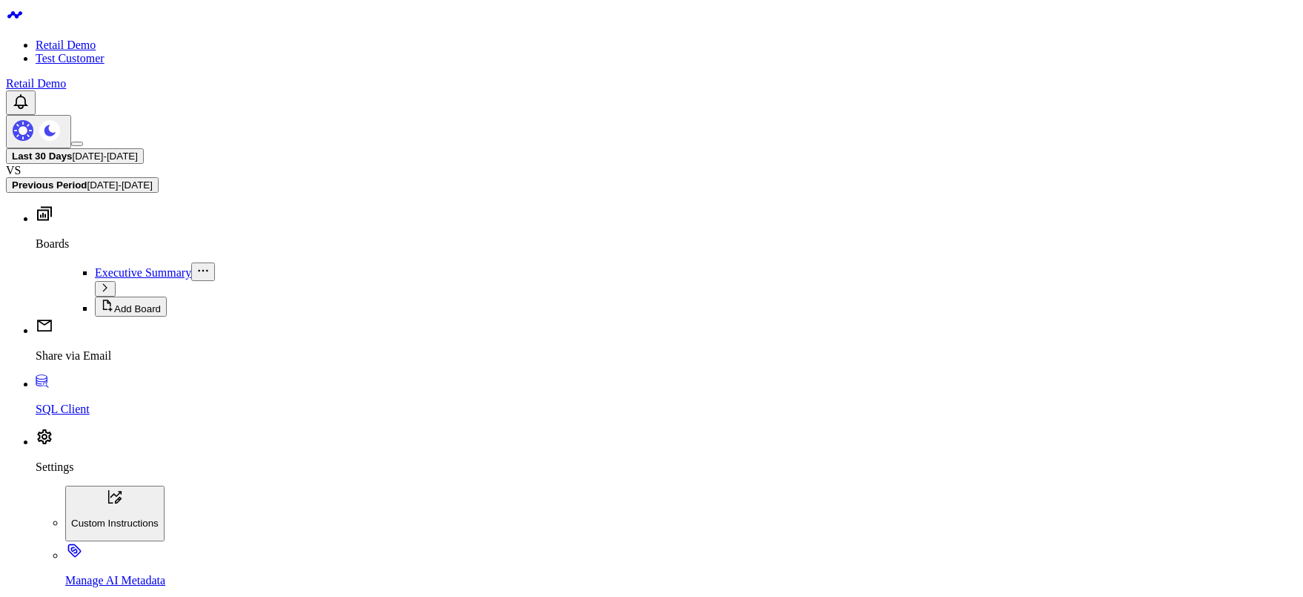
type textarea "Table containing location data for physical store locations"
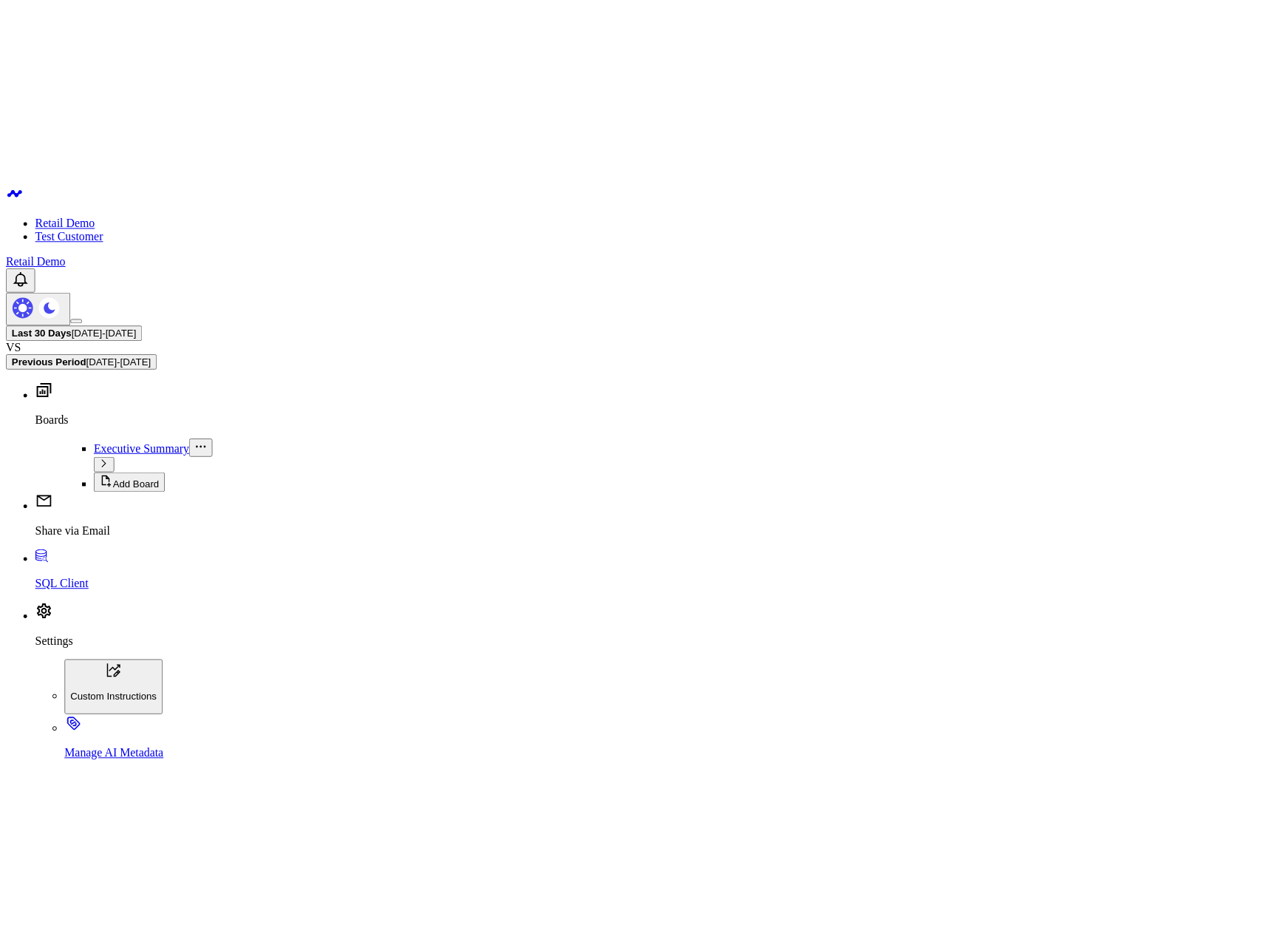
scroll to position [471, 0]
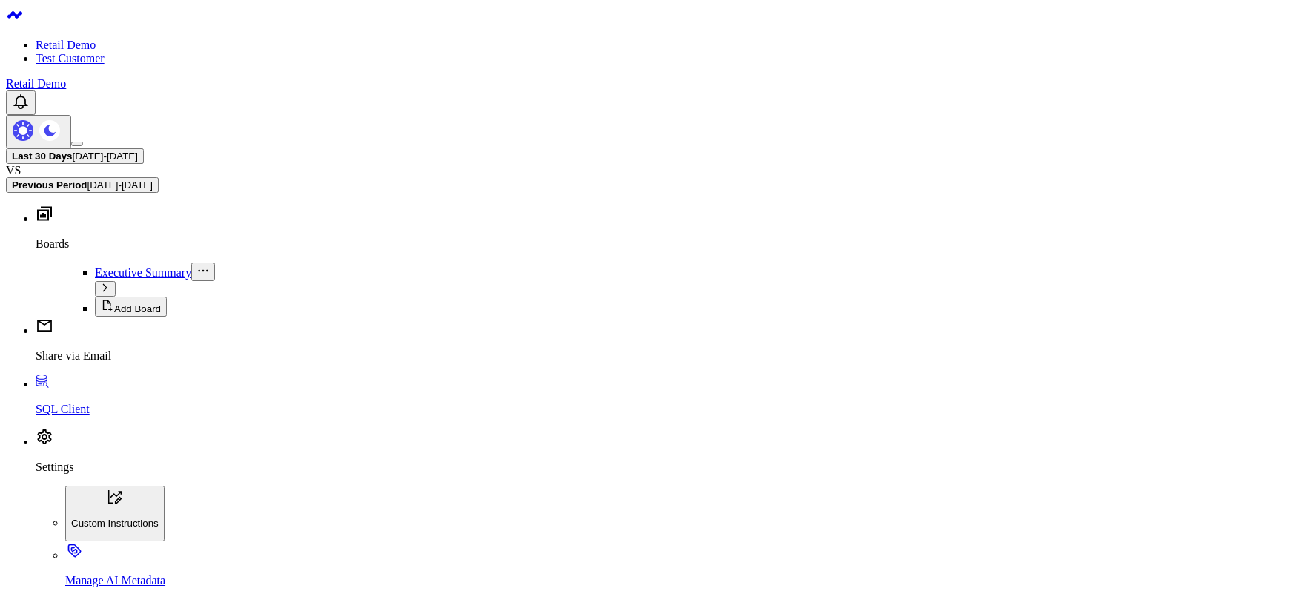
drag, startPoint x: 1126, startPoint y: 451, endPoint x: 1135, endPoint y: 444, distance: 11.7
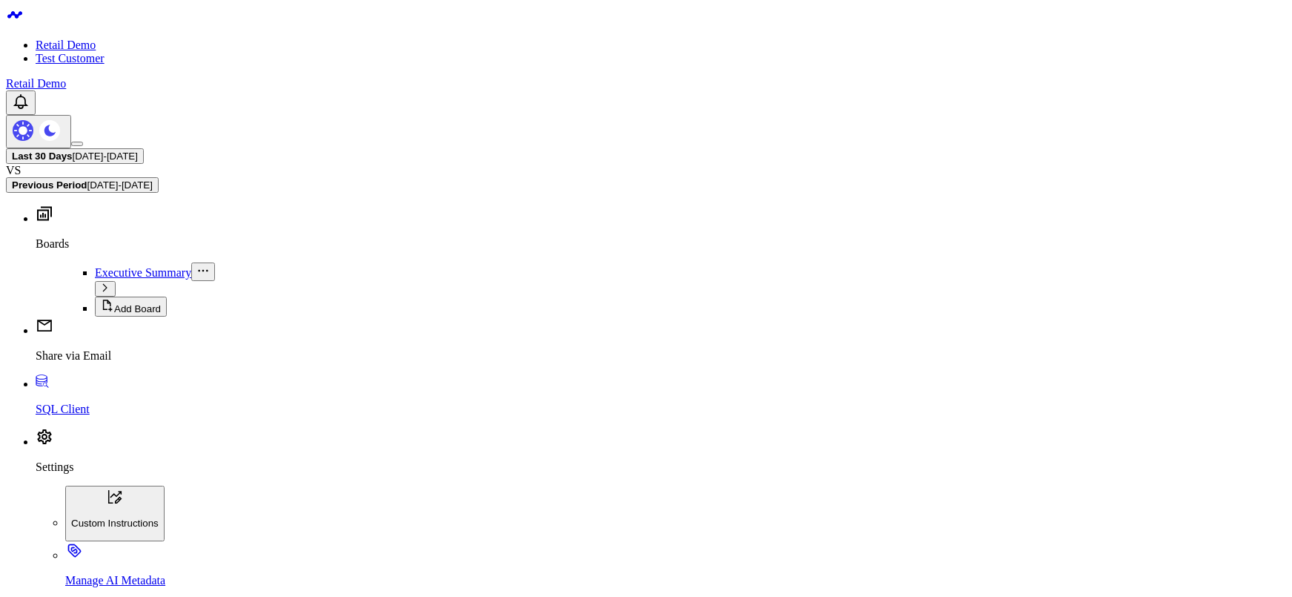
click at [677, 148] on div "Last 30 Days 08/10/25 - 09/08/25 VS Previous Period 07/11/25 - 08/09/25" at bounding box center [646, 170] width 1280 height 44
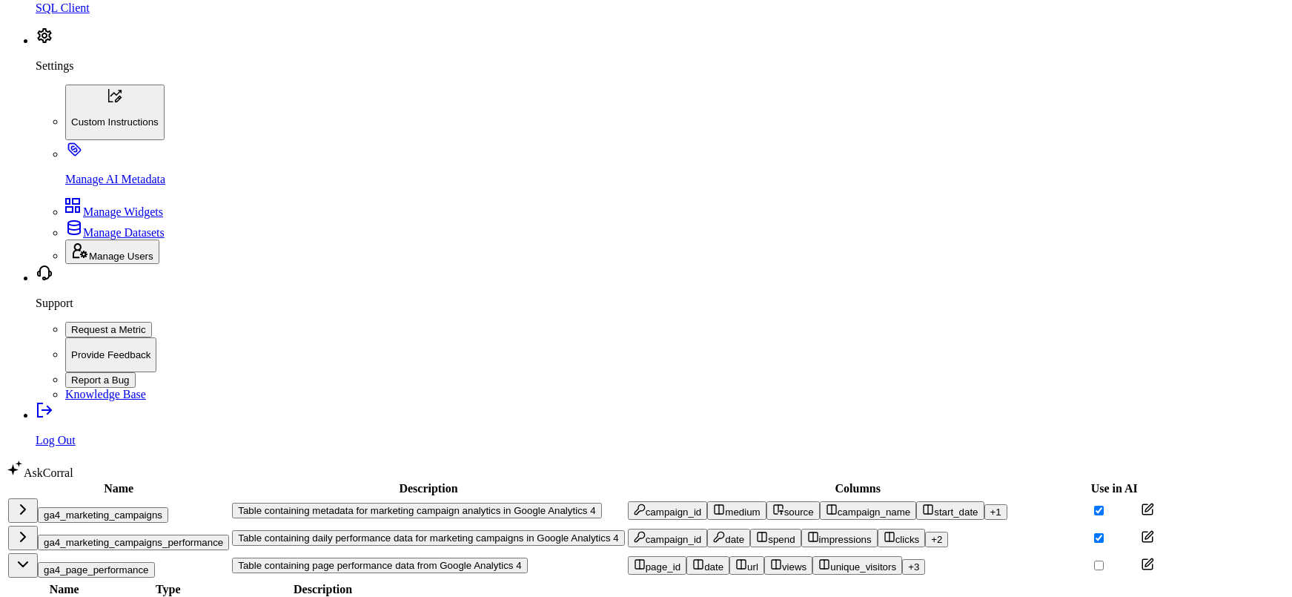
scroll to position [445, 0]
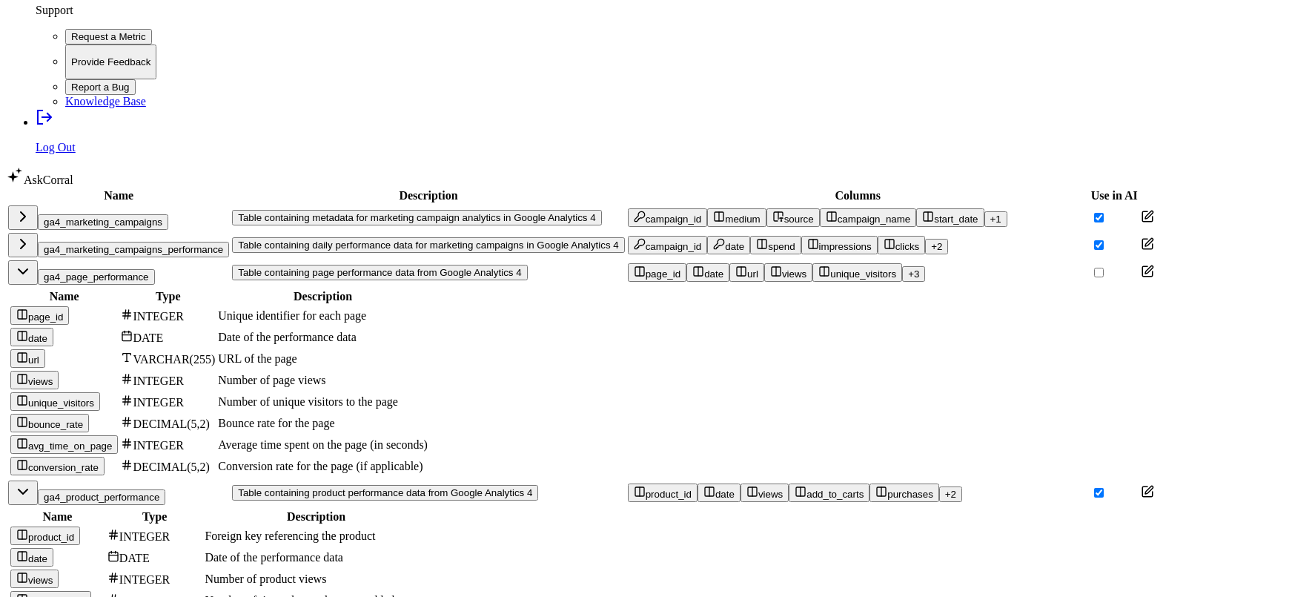
scroll to position [890, 0]
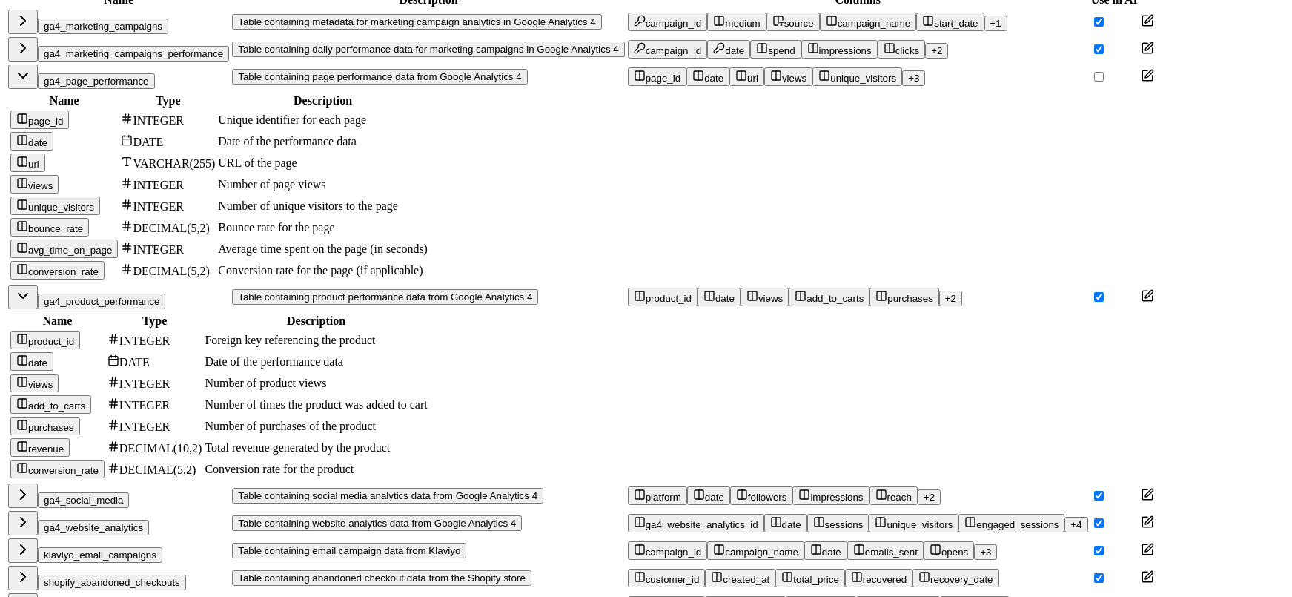
click at [120, 547] on button "klaviyo_email_campaigns" at bounding box center [100, 555] width 125 height 16
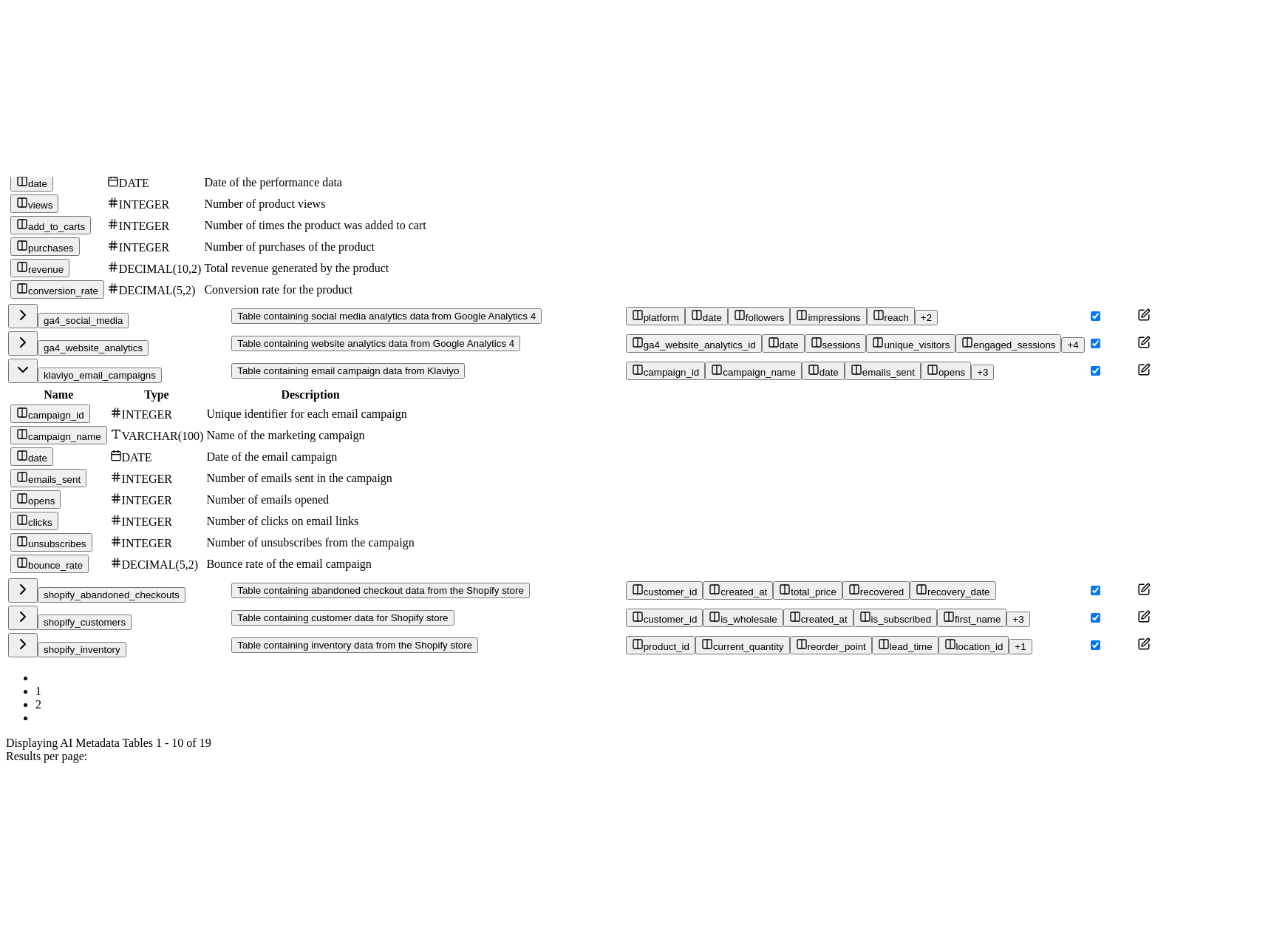
scroll to position [950, 0]
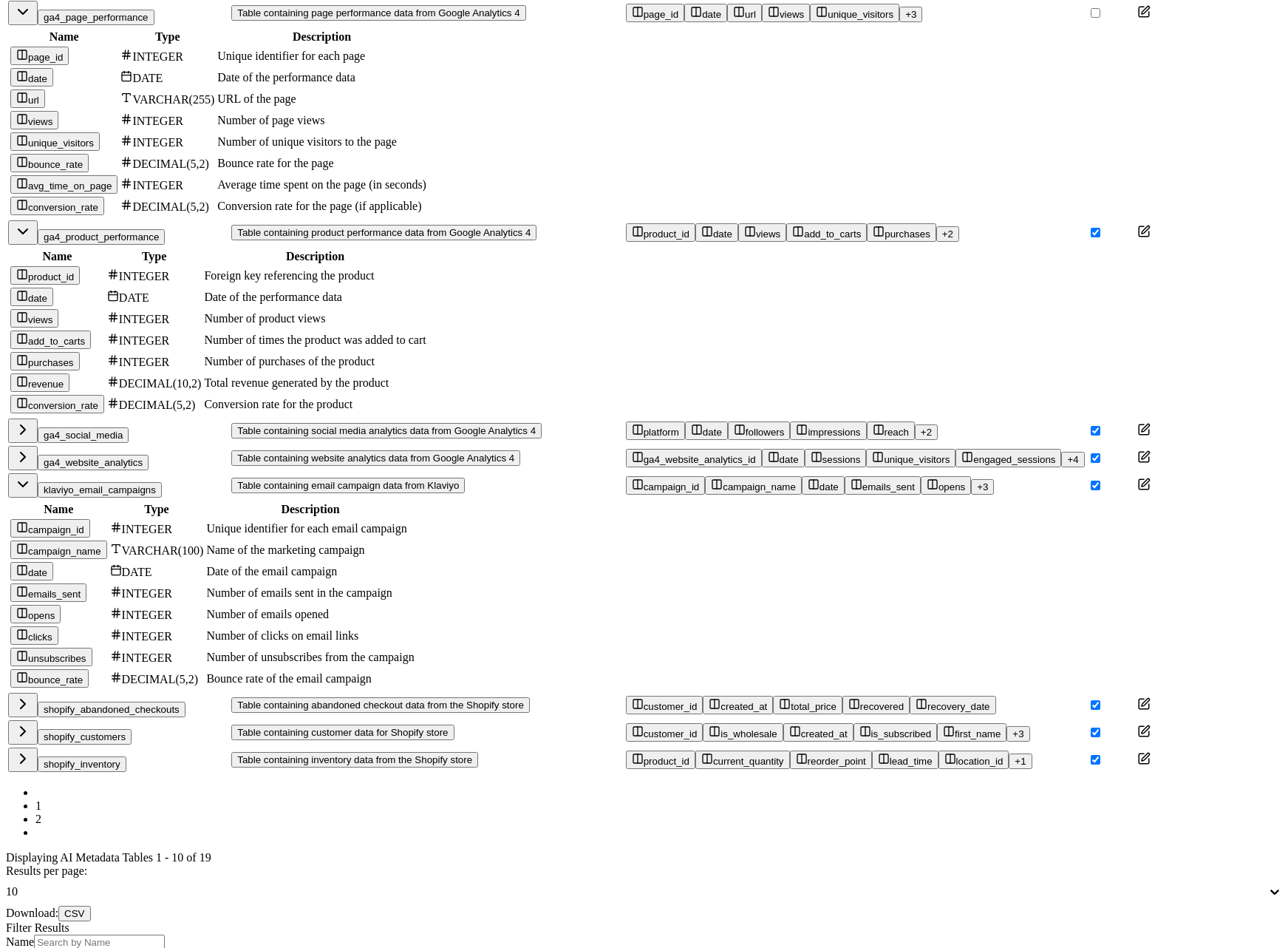
click at [415, 604] on td "Number of emails opened" at bounding box center [310, 614] width 209 height 20
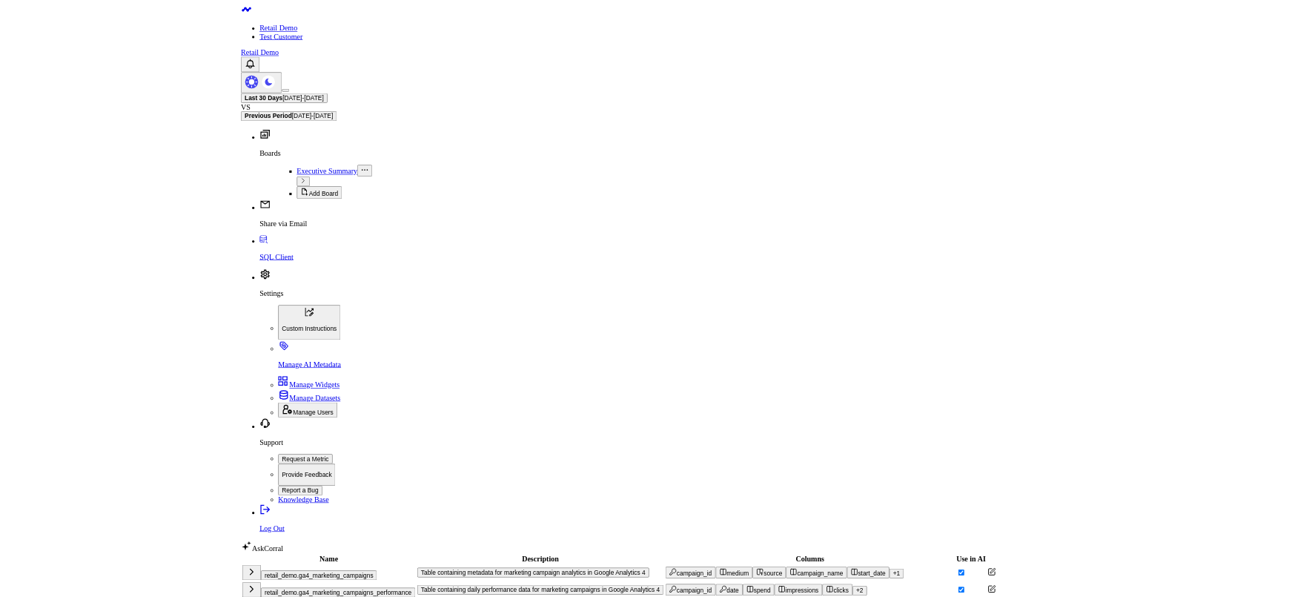
scroll to position [152, 0]
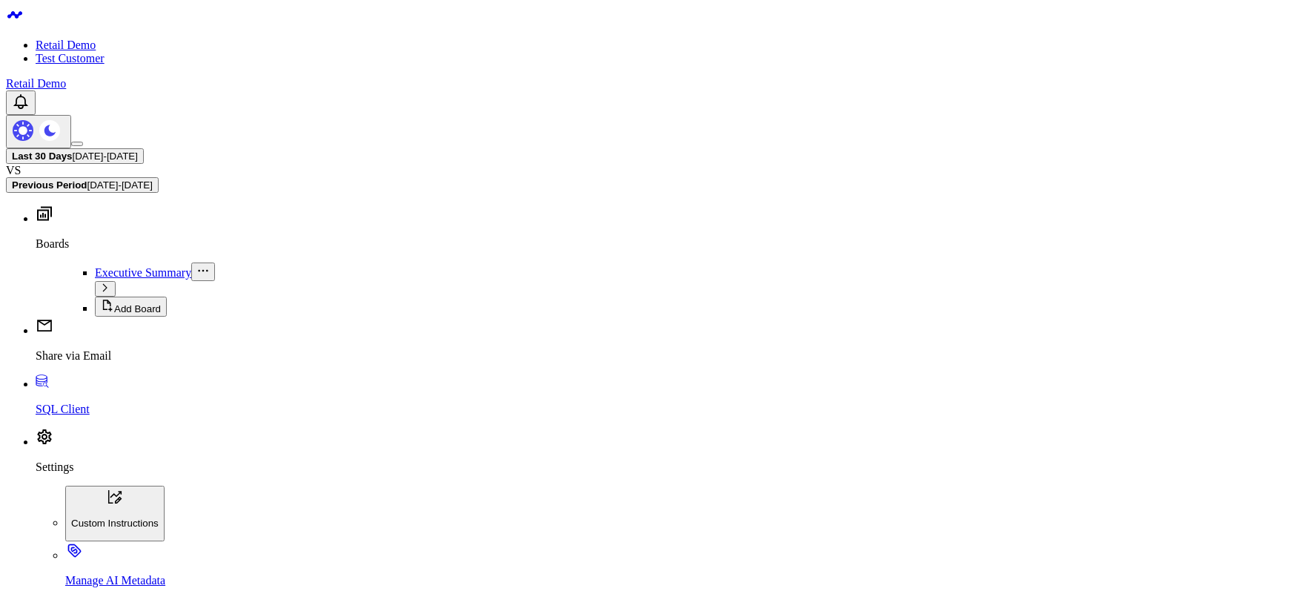
drag, startPoint x: 1157, startPoint y: 363, endPoint x: 1157, endPoint y: 371, distance: 8.2
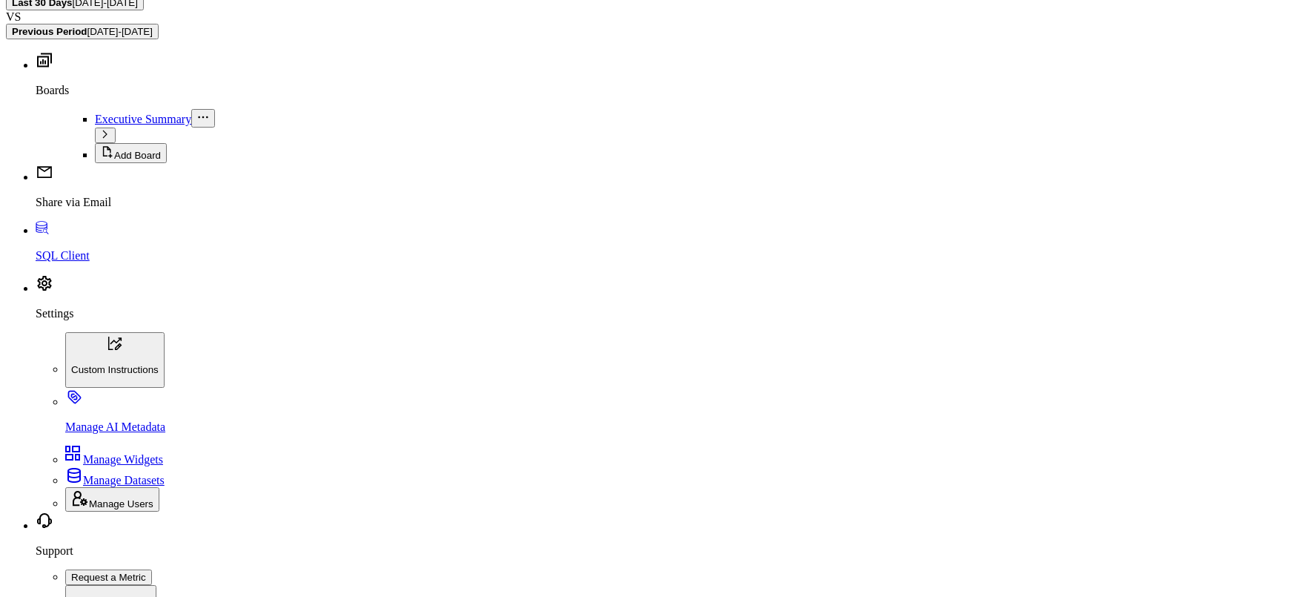
scroll to position [329, 0]
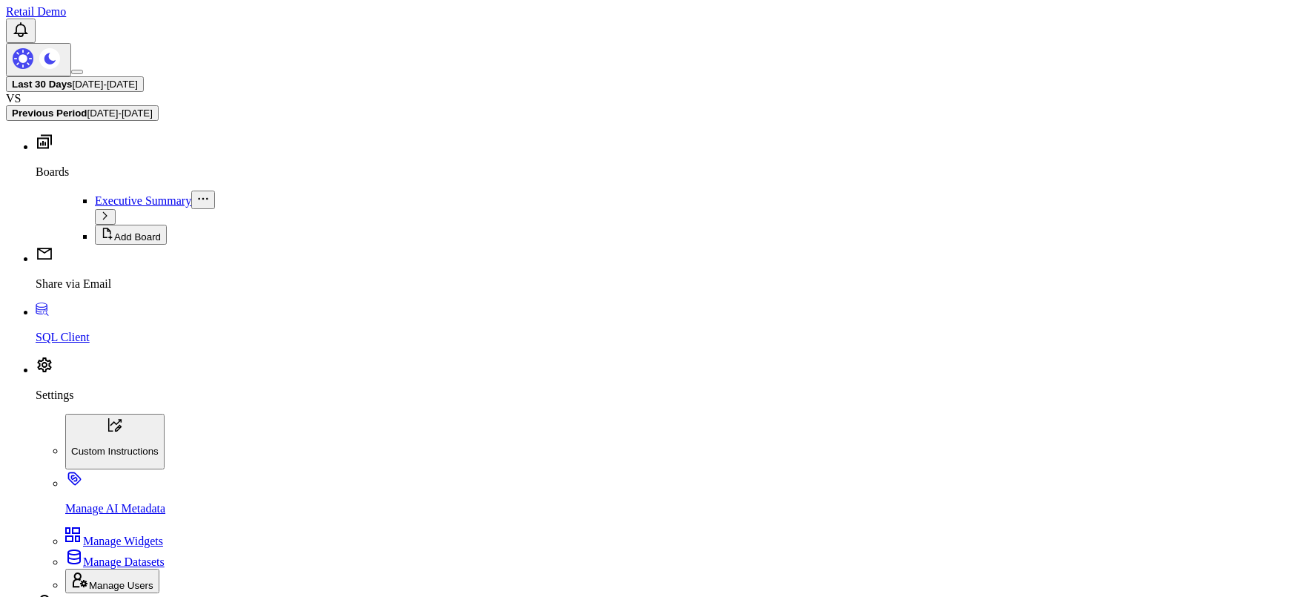
scroll to position [62, 0]
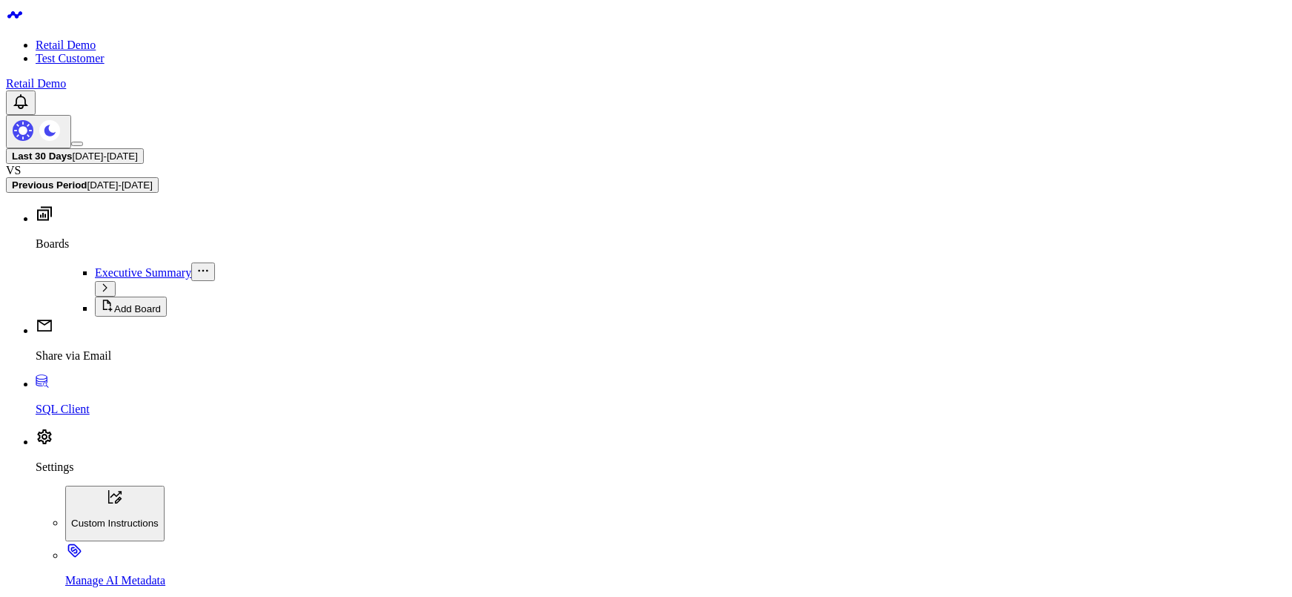
click at [691, 148] on div "Last 30 Days 08/10/25 - 09/08/25 VS Previous Period 07/11/25 - 08/09/25" at bounding box center [646, 170] width 1280 height 44
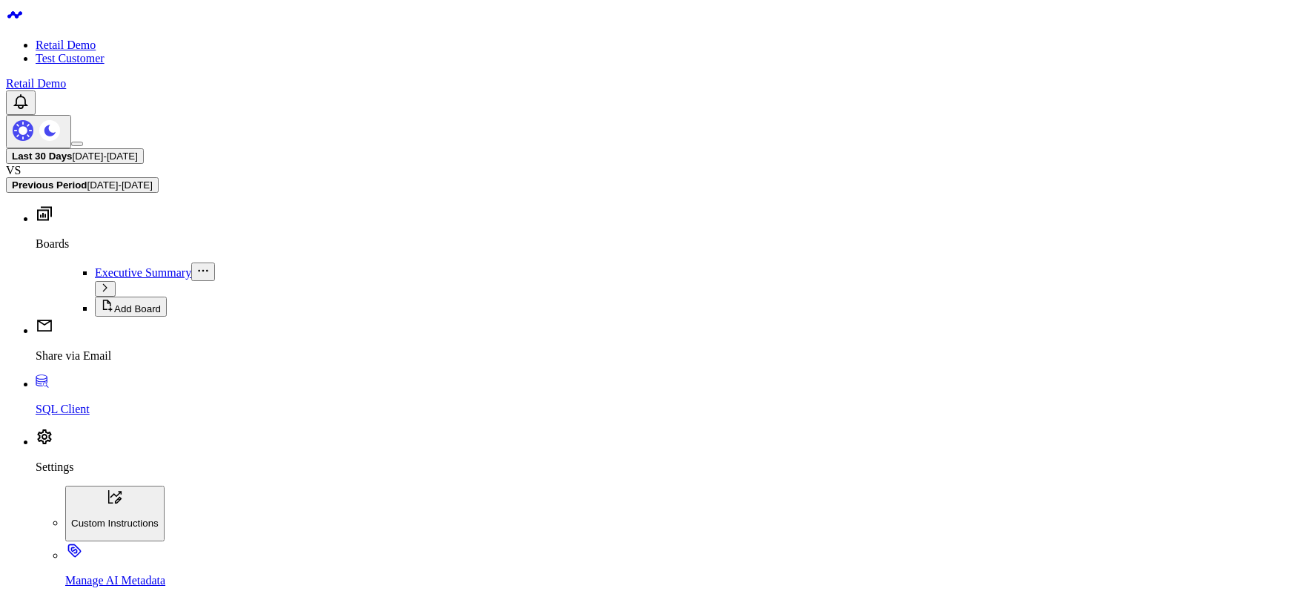
drag, startPoint x: 1128, startPoint y: 433, endPoint x: 1120, endPoint y: 431, distance: 8.5
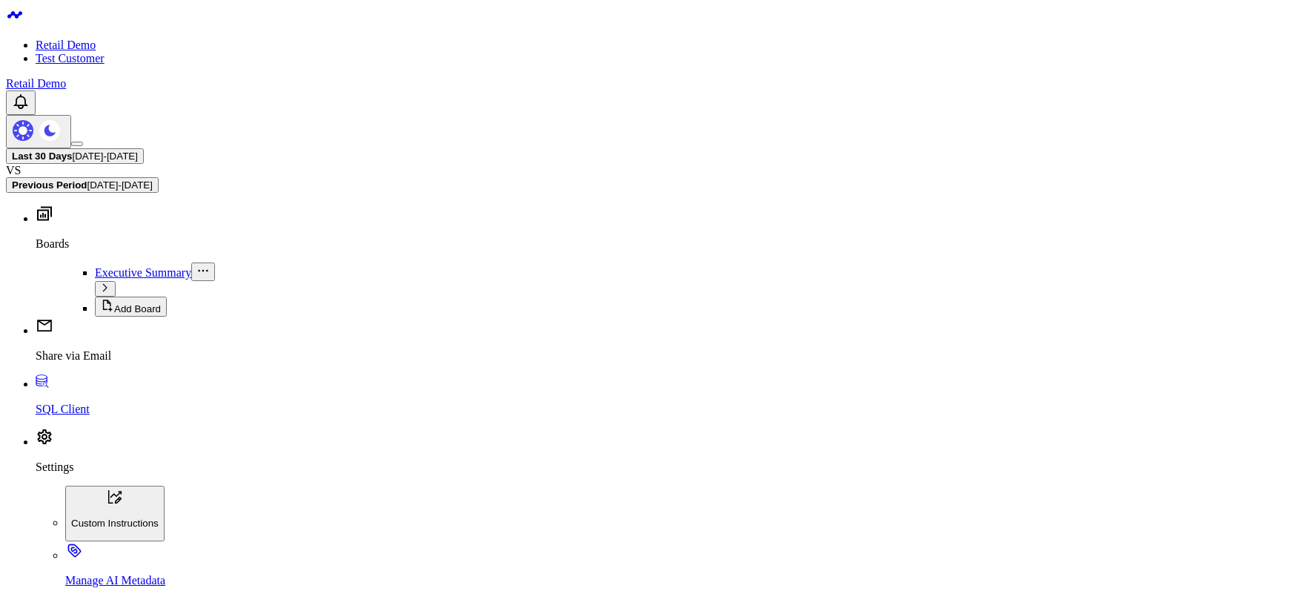
click at [737, 148] on div "Last 30 Days 08/10/25 - 09/08/25 VS Previous Period 07/11/25 - 08/09/25" at bounding box center [646, 170] width 1280 height 44
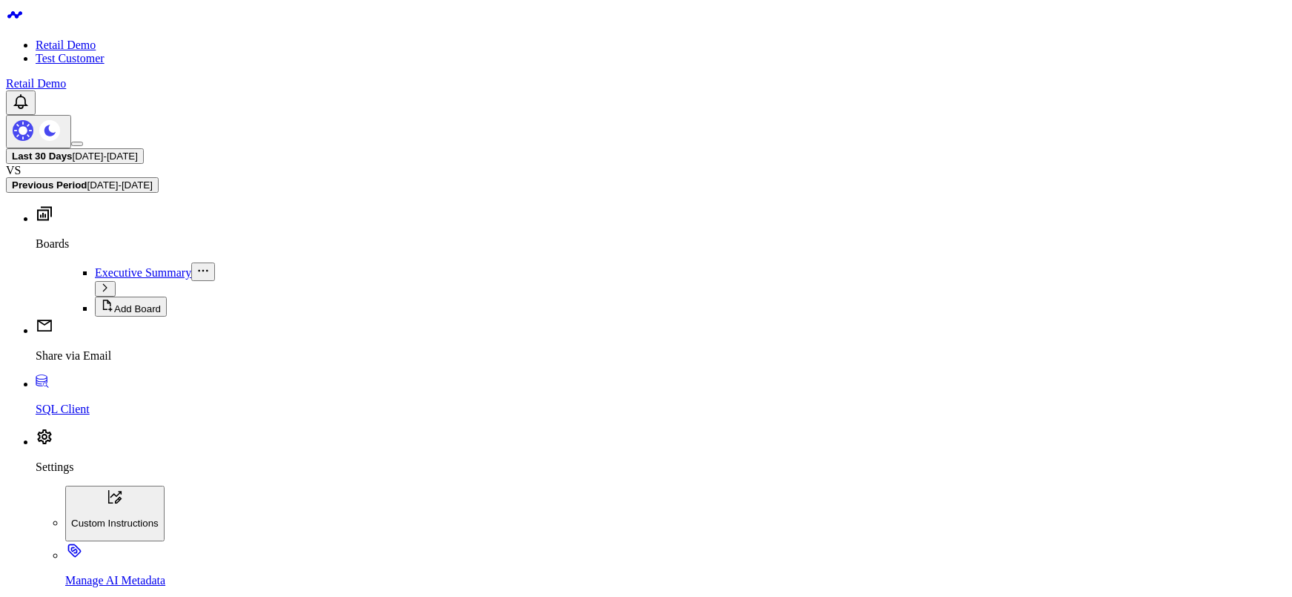
drag, startPoint x: 675, startPoint y: 219, endPoint x: 684, endPoint y: 224, distance: 10.9
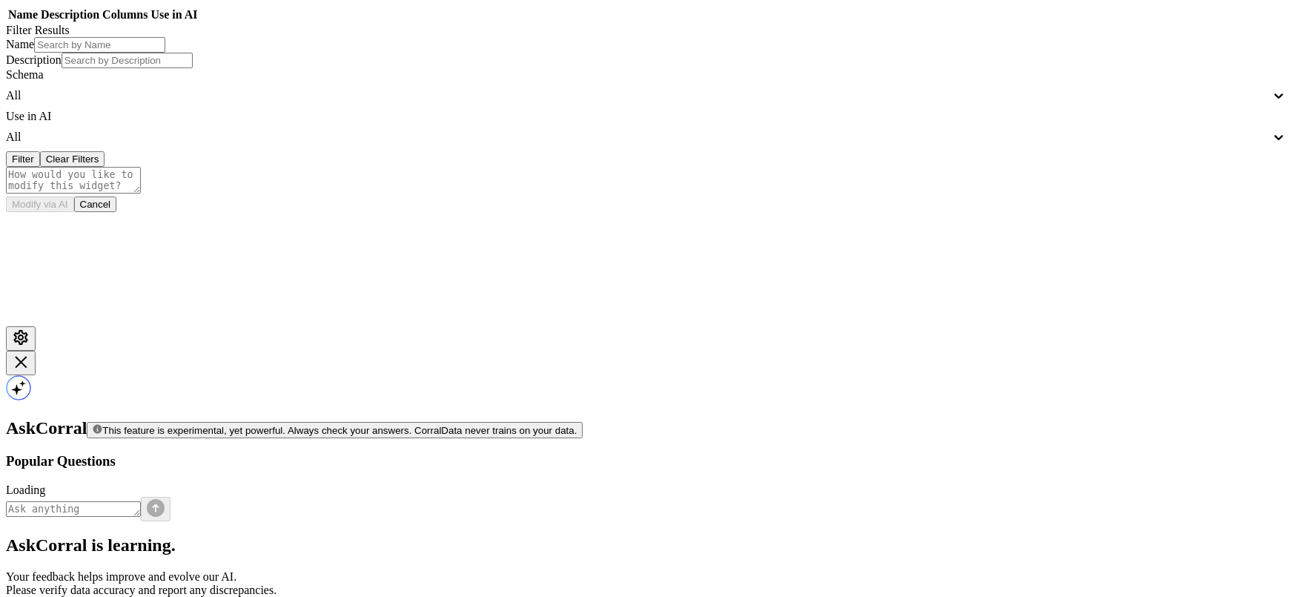
click at [787, 477] on body "Name Description Columns Use in AI Filter Results Name Description Schema All U…" at bounding box center [646, 319] width 1280 height 627
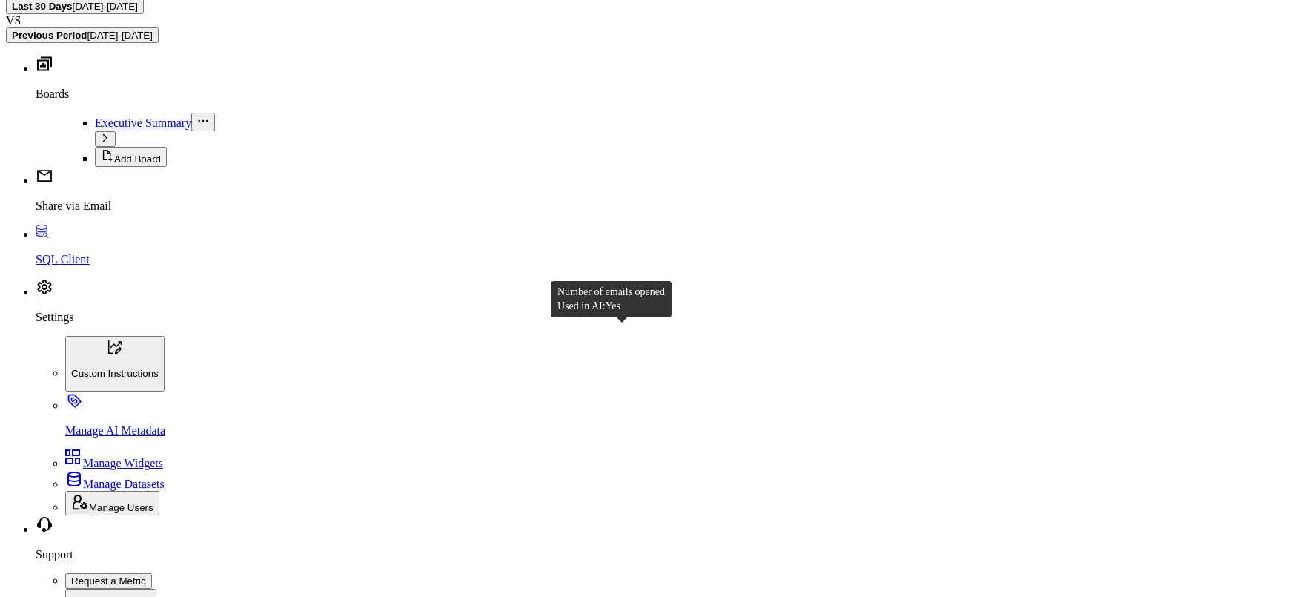
scroll to position [331, 0]
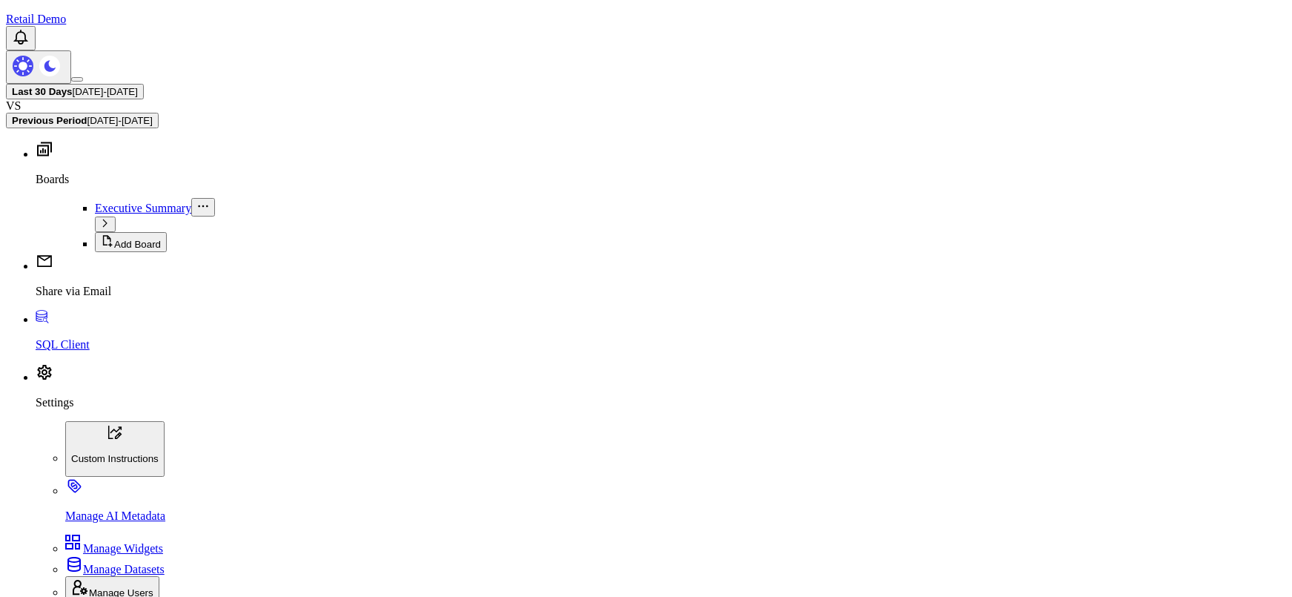
scroll to position [0, 0]
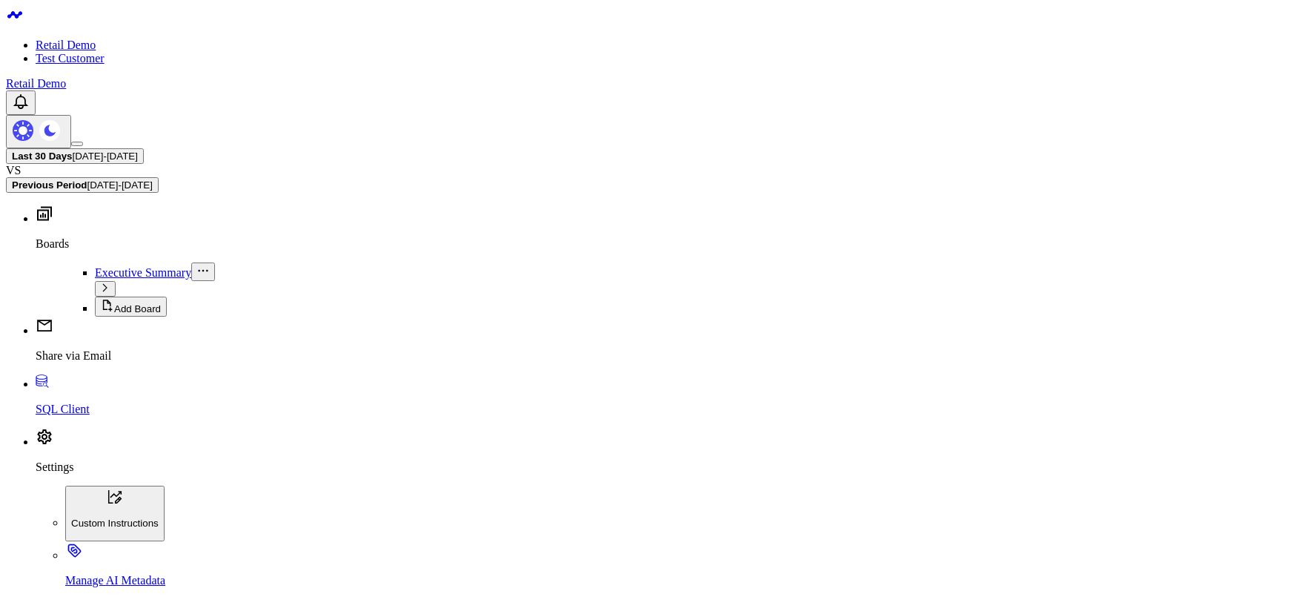
drag, startPoint x: 1159, startPoint y: 188, endPoint x: 1051, endPoint y: 186, distance: 108.3
type input "kla"
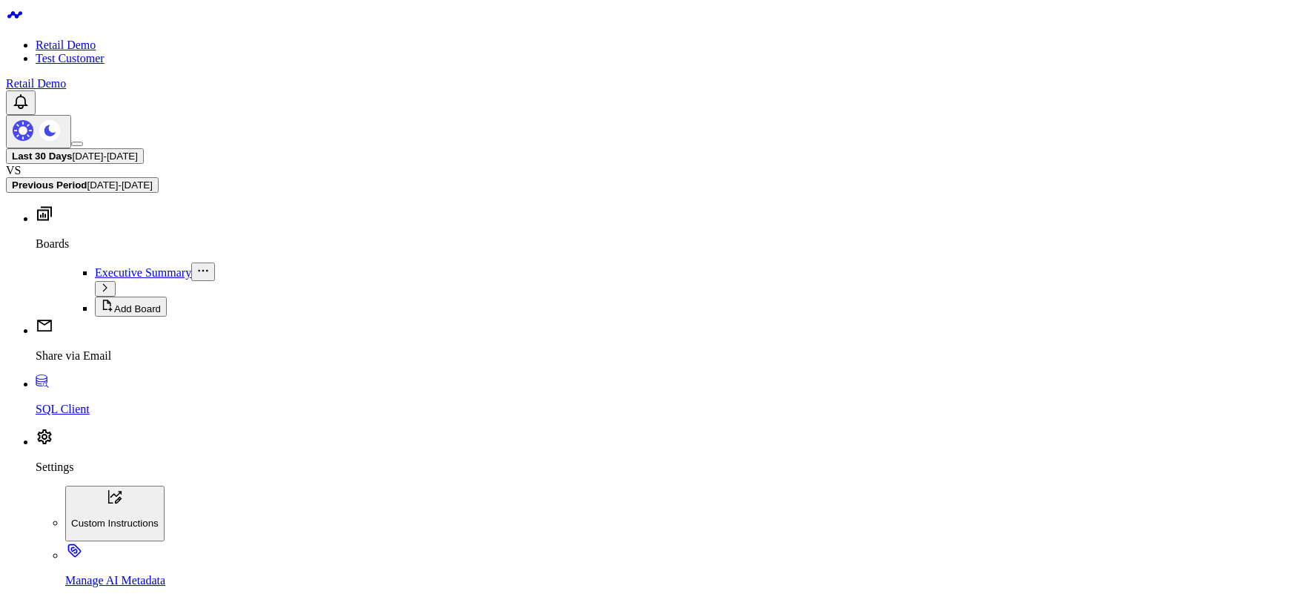
drag, startPoint x: 1140, startPoint y: 194, endPoint x: 1035, endPoint y: 179, distance: 106.4
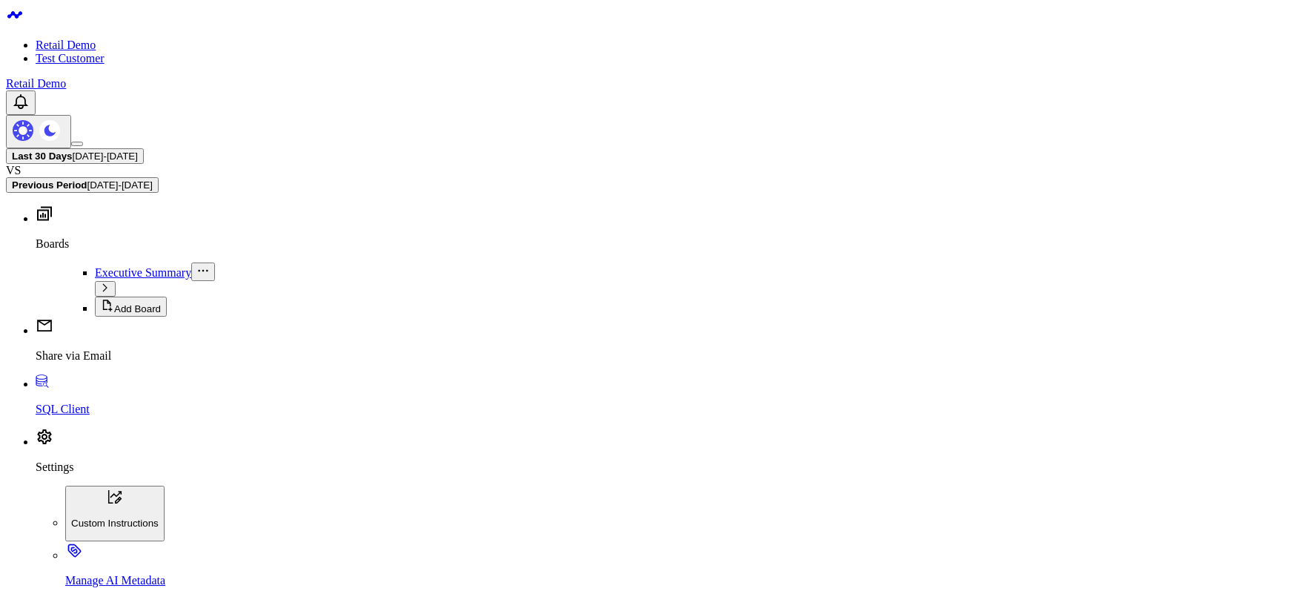
type input "email"
click at [388, 148] on div "Last 30 Days [DATE] - [DATE] VS Previous Period [DATE] - [DATE]" at bounding box center [646, 170] width 1280 height 44
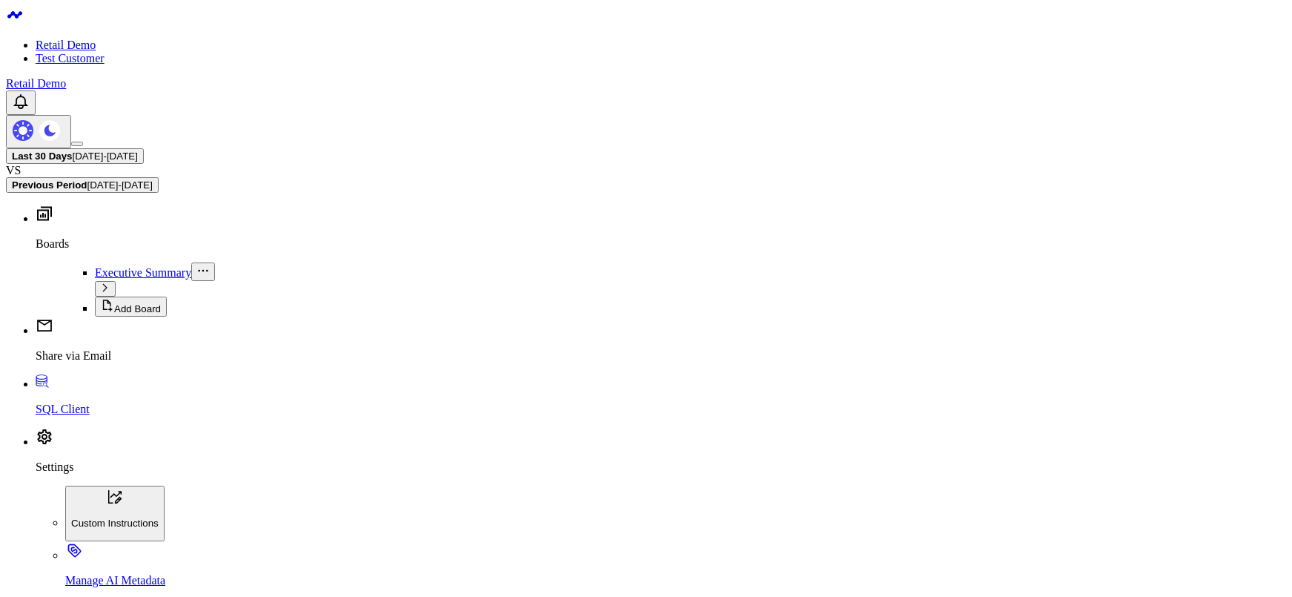
click at [78, 148] on div "Last 30 Days [DATE] - [DATE] VS Previous Period [DATE] - [DATE]" at bounding box center [646, 170] width 1280 height 44
click at [469, 148] on div "Last 30 Days [DATE] - [DATE] VS Previous Period [DATE] - [DATE]" at bounding box center [646, 170] width 1280 height 44
click at [431, 148] on div "Last 30 Days [DATE] - [DATE] VS Previous Period [DATE] - [DATE]" at bounding box center [646, 170] width 1280 height 44
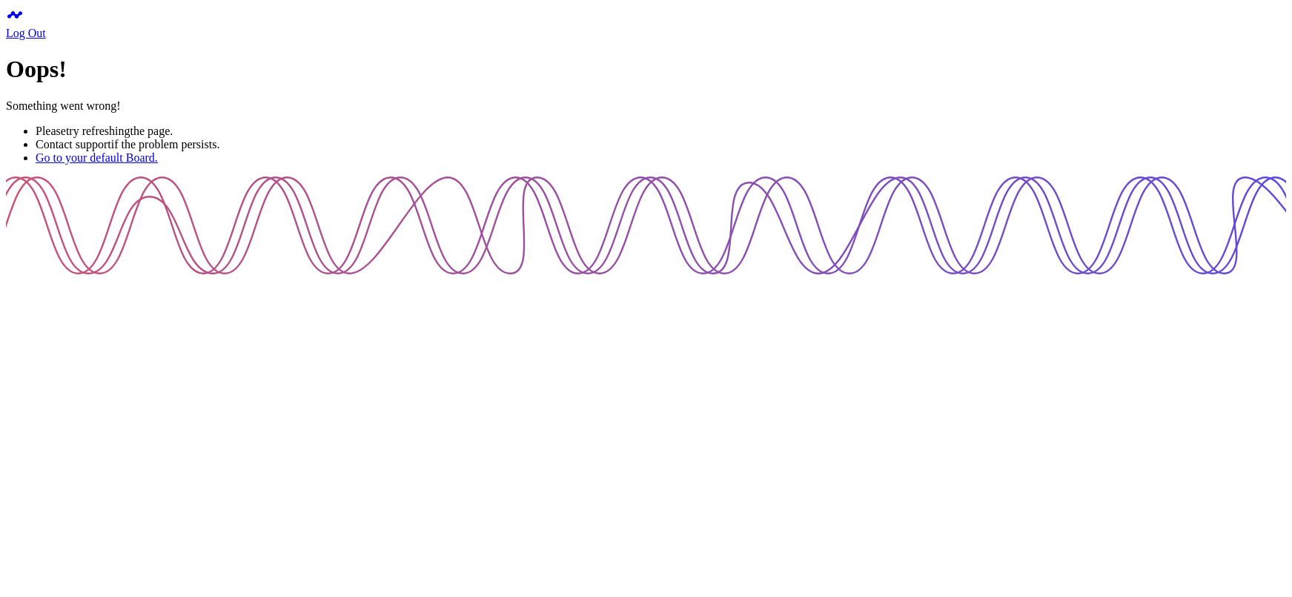
click at [598, 83] on h1 "Oops!" at bounding box center [646, 69] width 1280 height 27
click at [225, 164] on div "Oops! Something went wrong! Please try refreshing the page. Contact support if …" at bounding box center [646, 110] width 1280 height 108
click at [222, 164] on div "Oops! Something went wrong! Please try refreshing the page. Contact support if …" at bounding box center [646, 110] width 1280 height 108
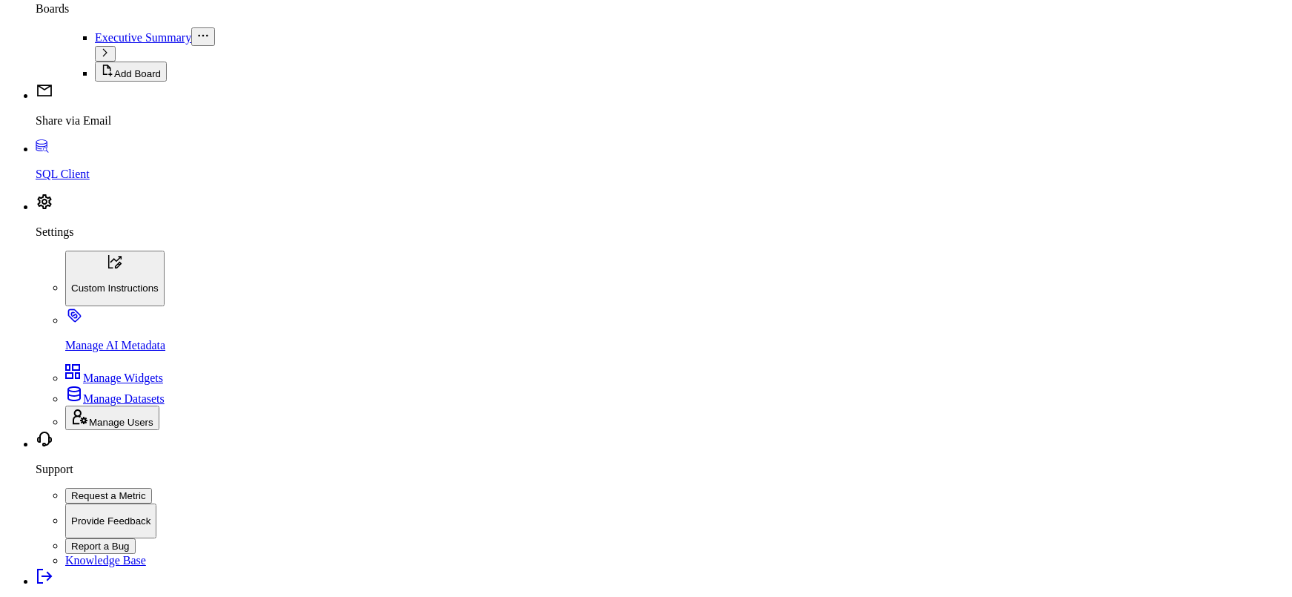
scroll to position [195, 0]
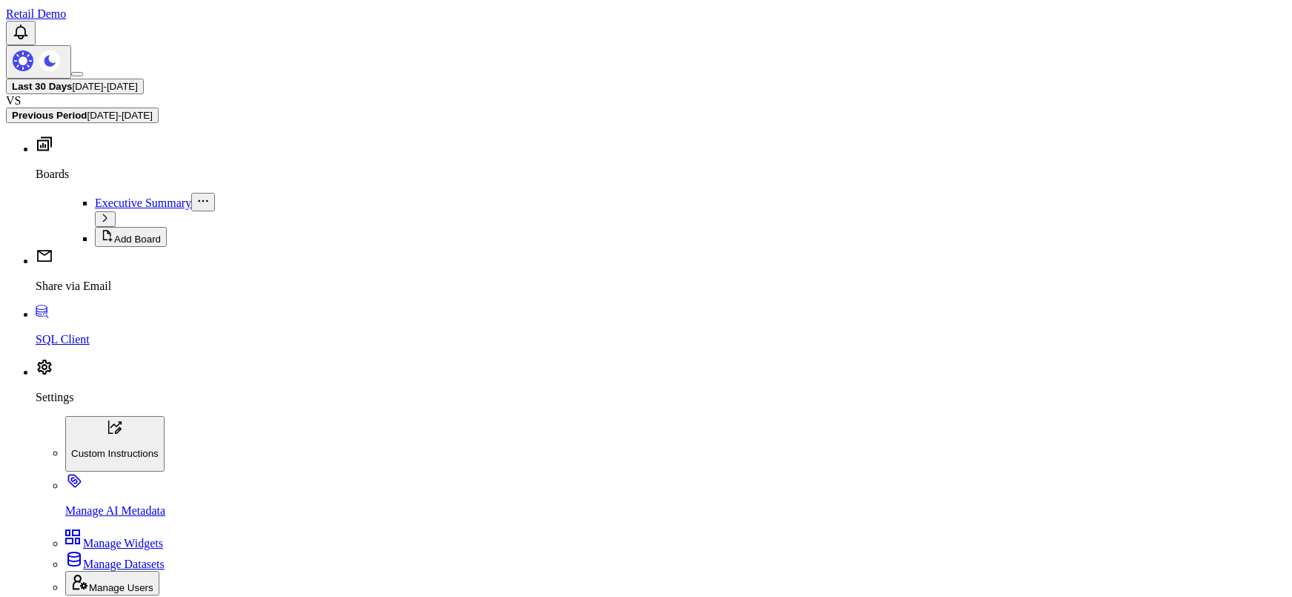
scroll to position [151, 0]
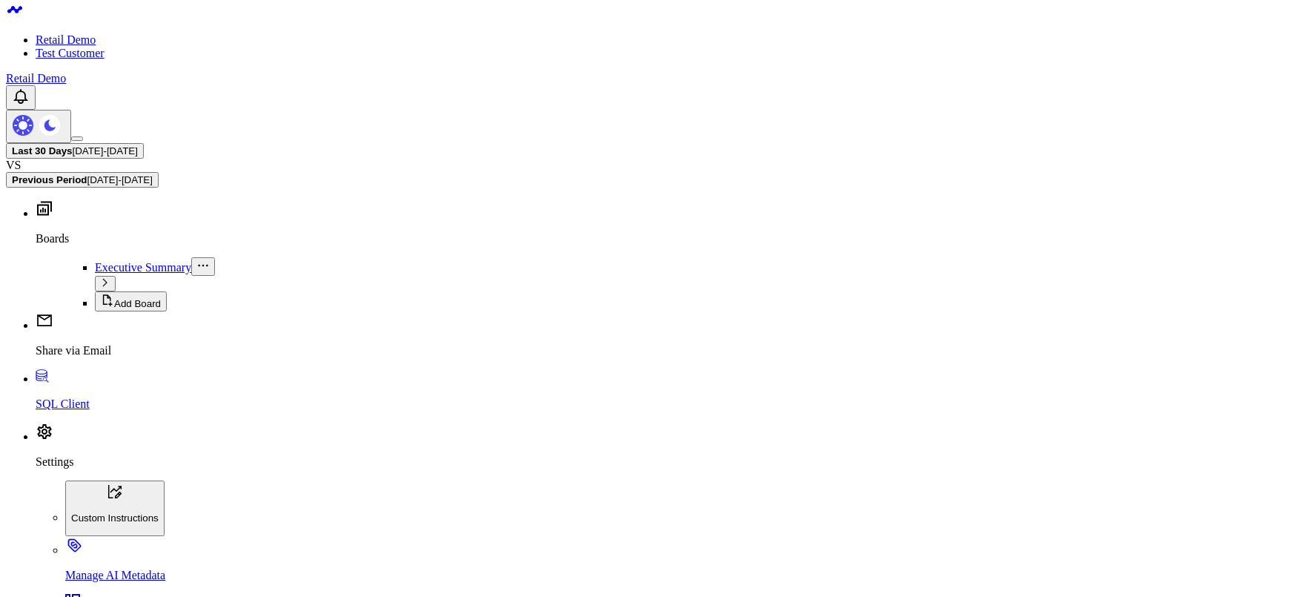
scroll to position [560, 0]
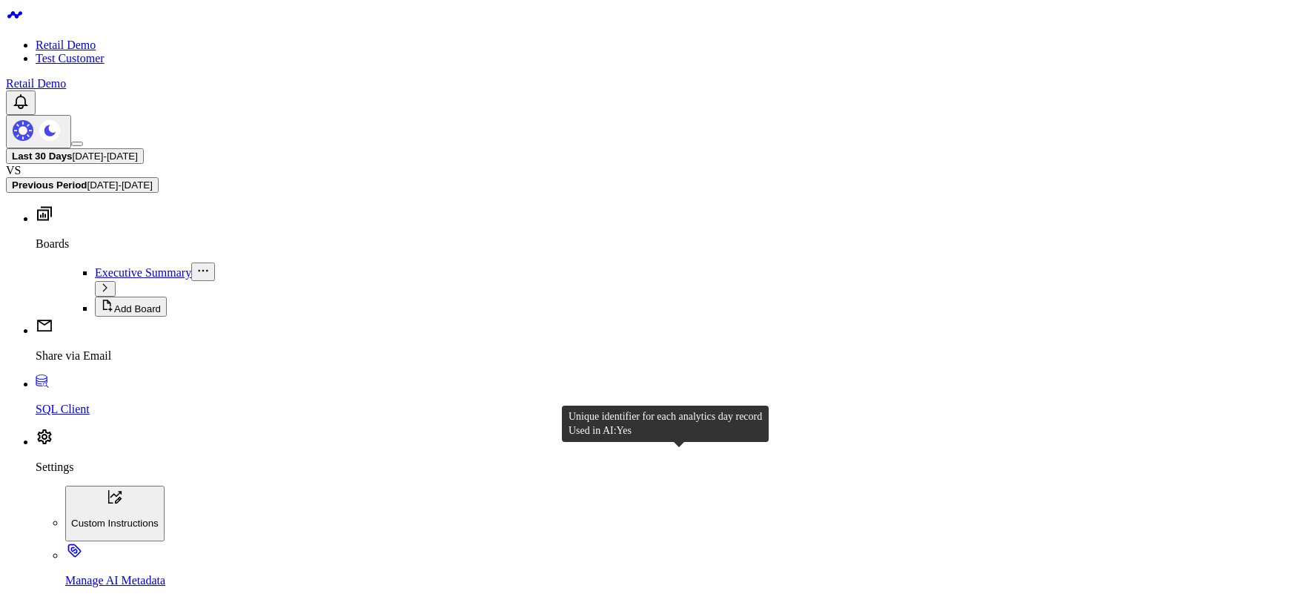
scroll to position [328, 0]
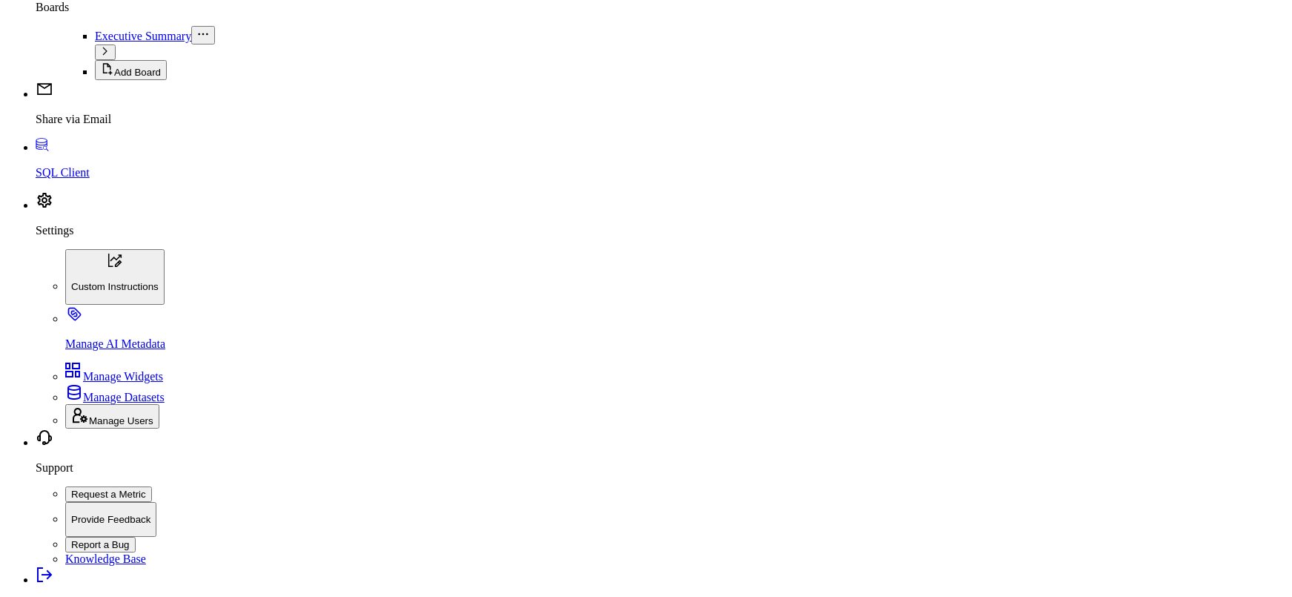
scroll to position [328, 0]
